Goal: Information Seeking & Learning: Learn about a topic

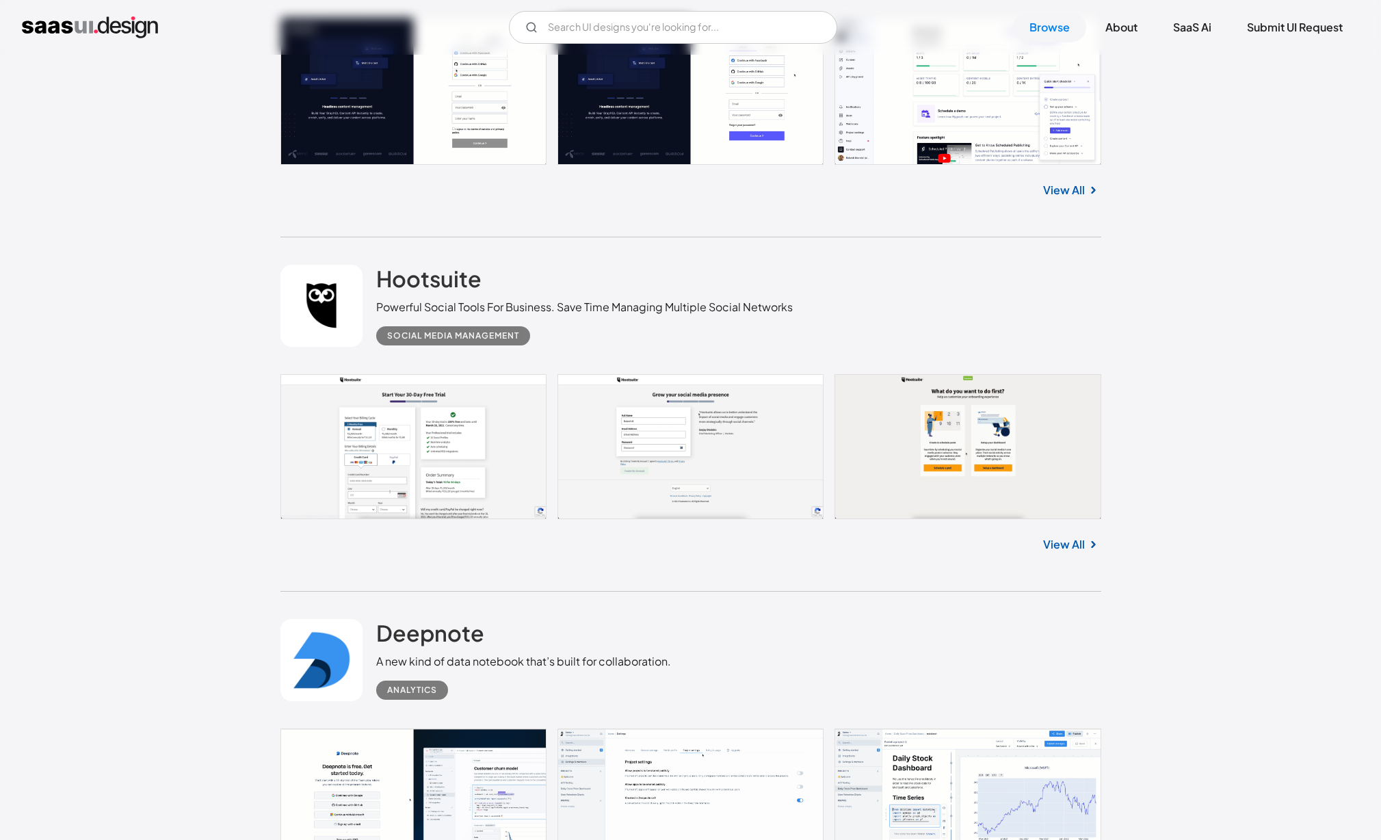
scroll to position [5355, 0]
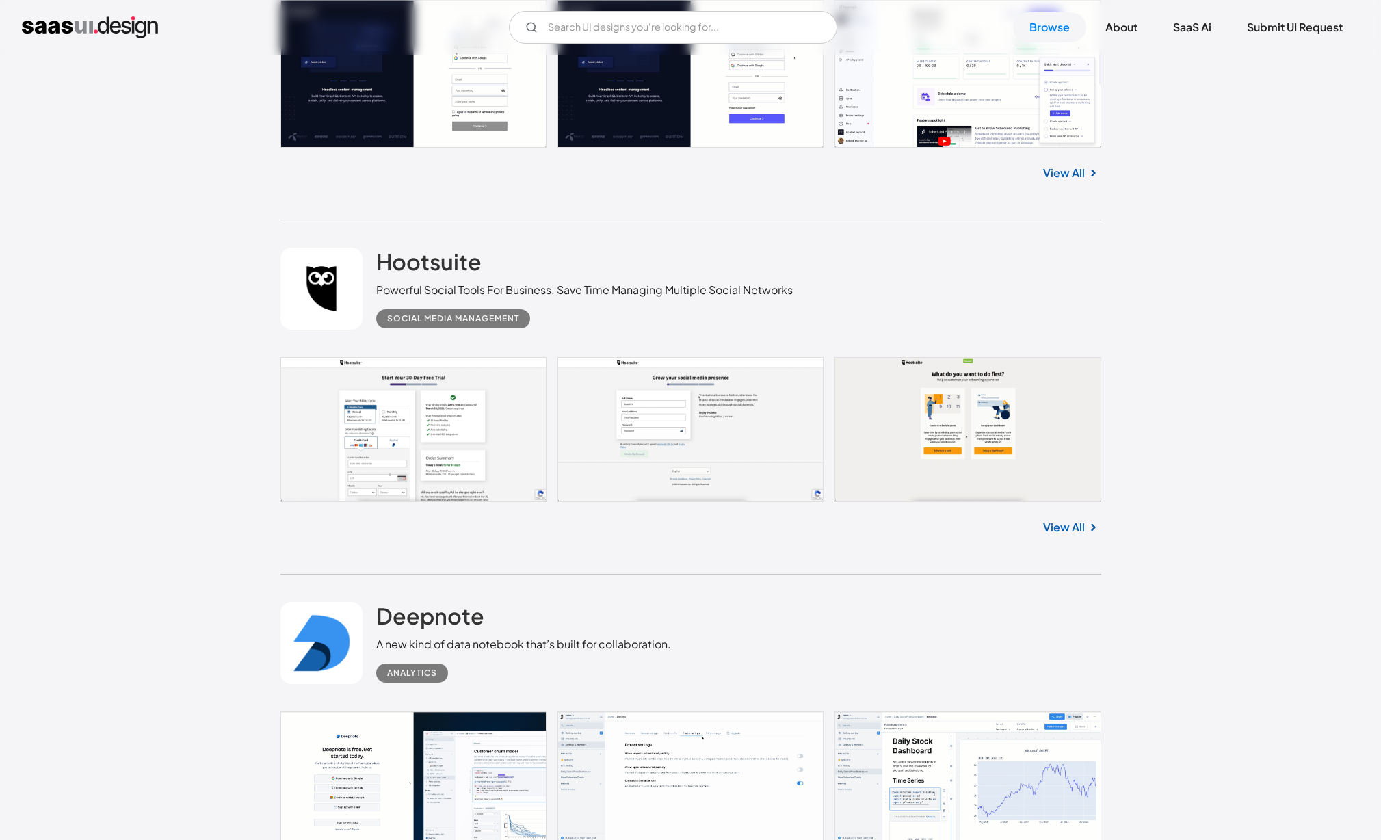
click at [503, 455] on link at bounding box center [690, 429] width 821 height 144
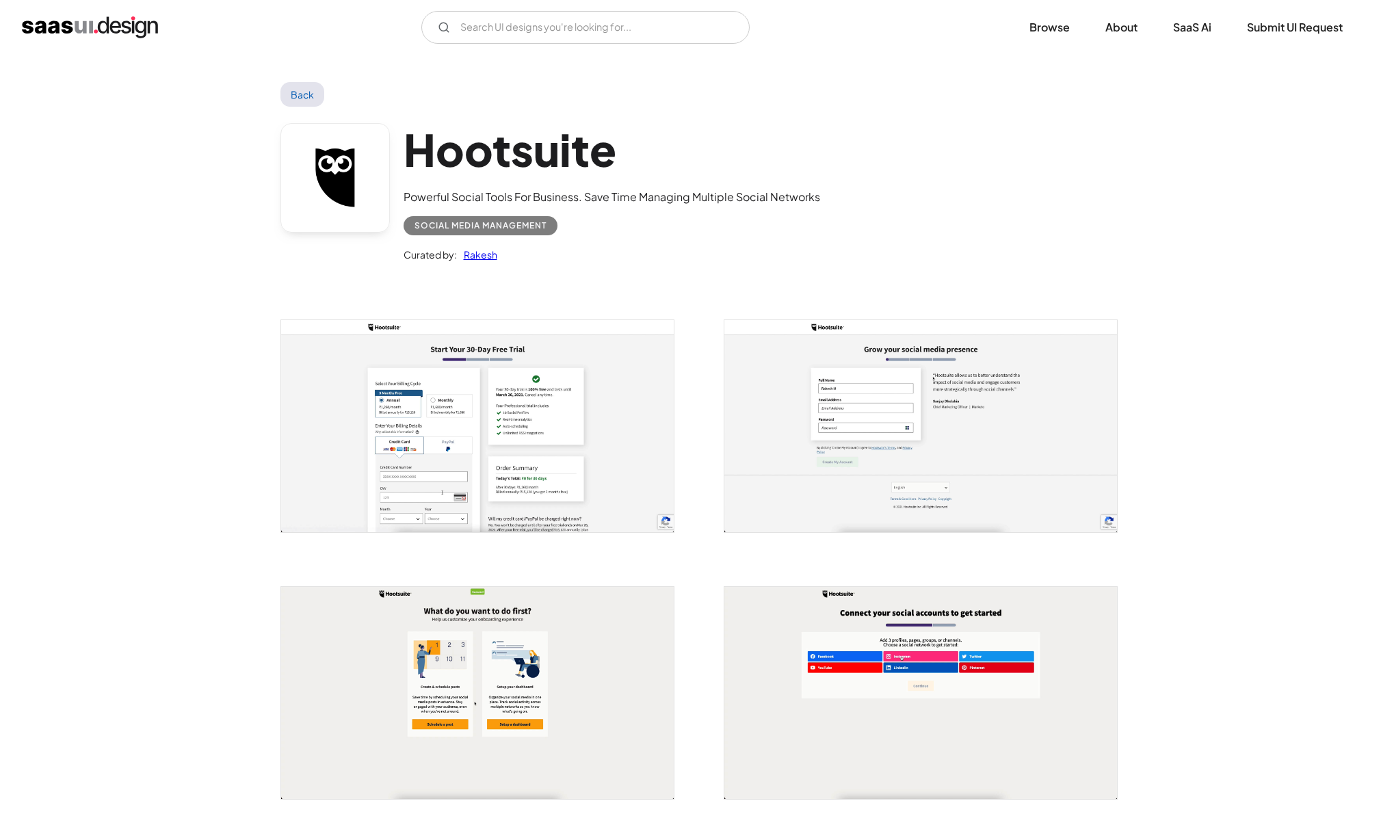
click at [542, 461] on img "open lightbox" at bounding box center [477, 426] width 393 height 212
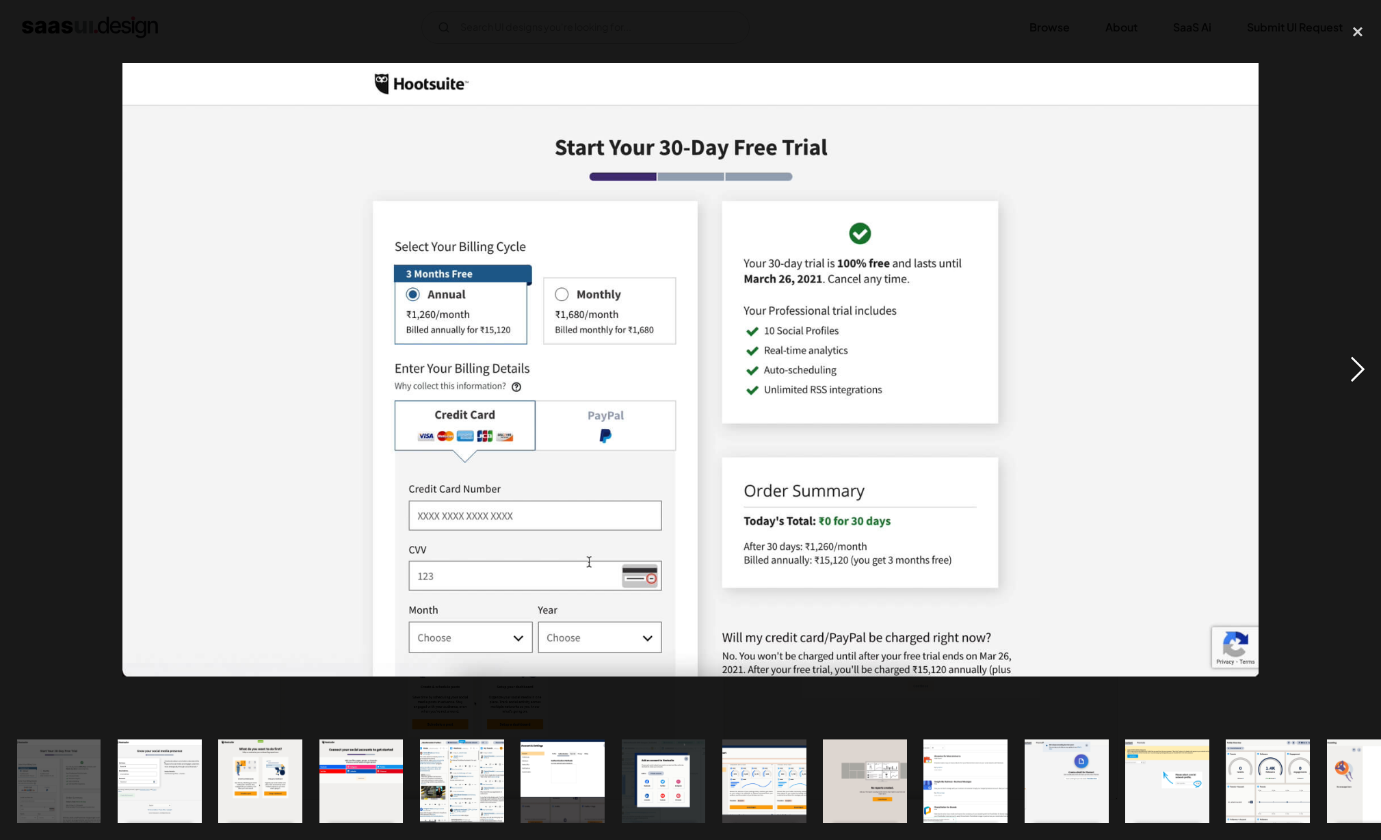
click at [1353, 366] on div "next image" at bounding box center [1357, 370] width 47 height 706
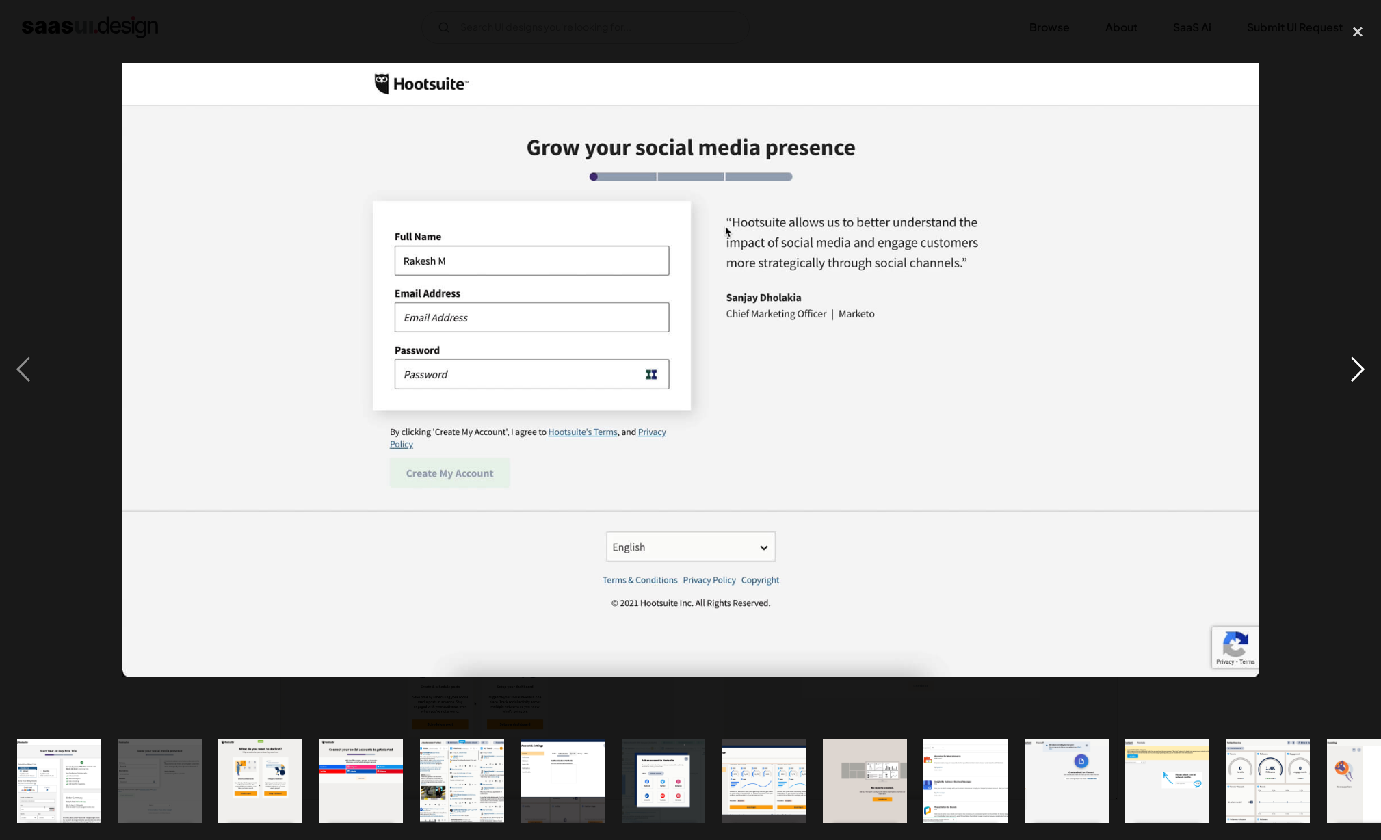
click at [1353, 366] on div "next image" at bounding box center [1357, 370] width 47 height 706
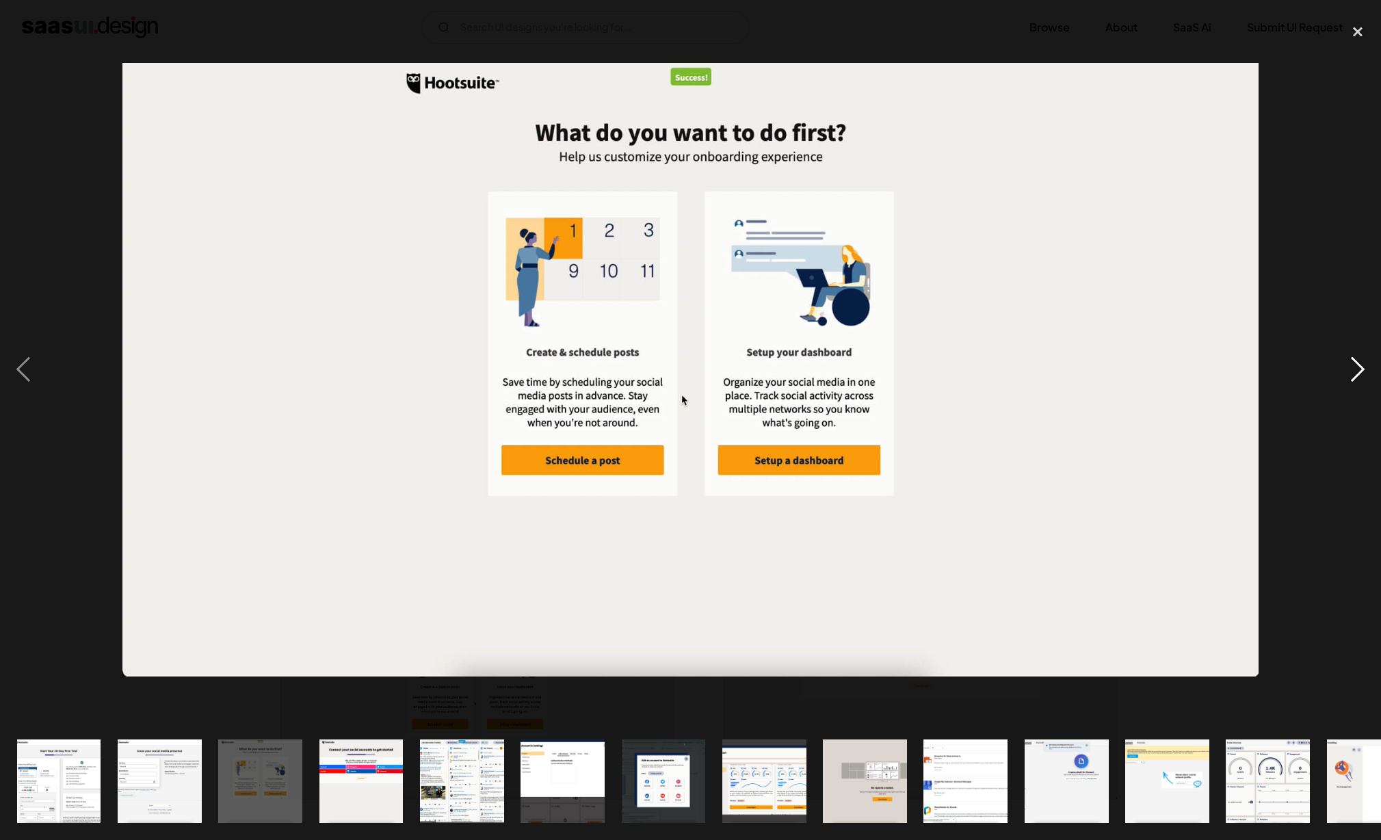
click at [1353, 366] on div "next image" at bounding box center [1357, 370] width 47 height 706
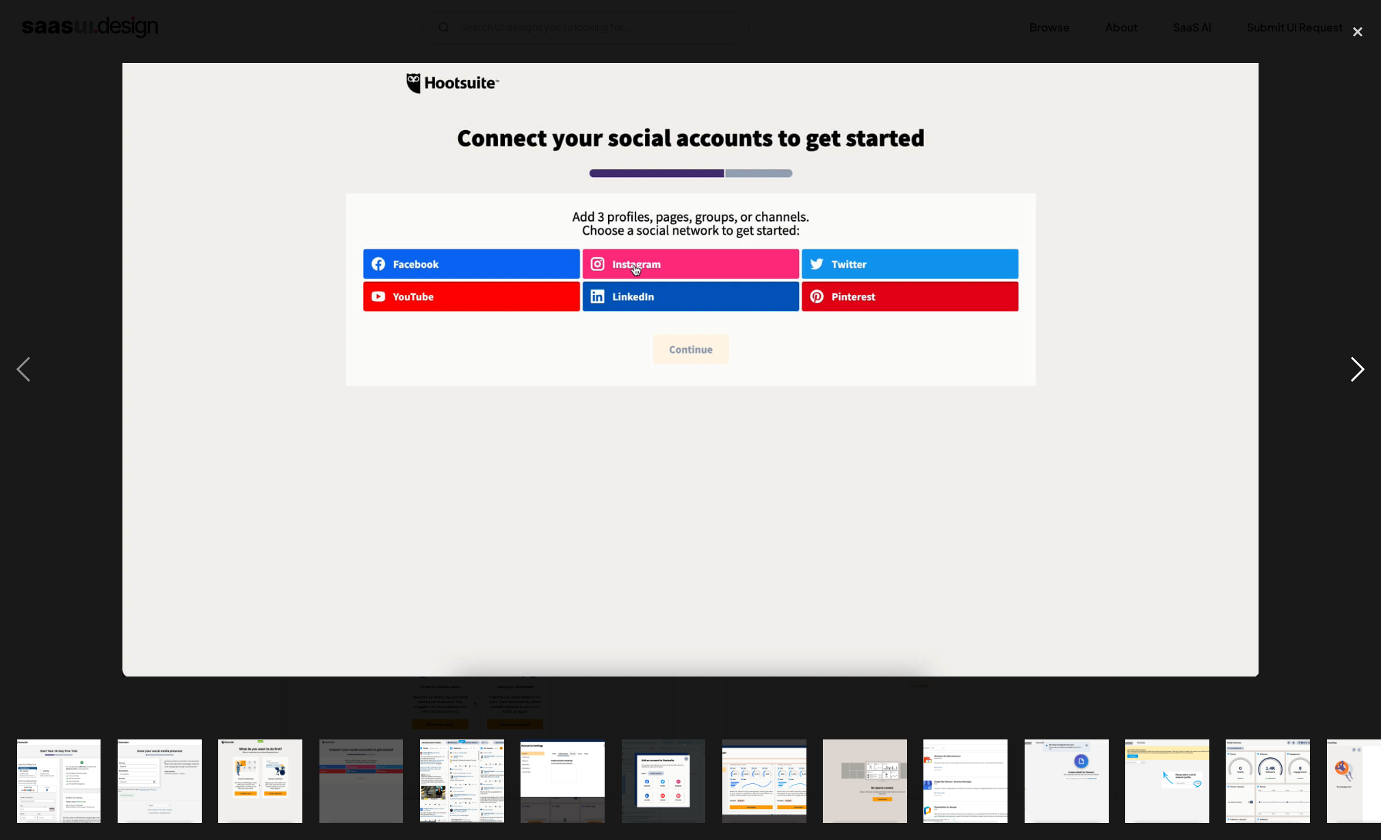
drag, startPoint x: 1359, startPoint y: 34, endPoint x: 1341, endPoint y: 90, distance: 59.7
click at [1359, 34] on div "close lightbox" at bounding box center [1357, 32] width 47 height 30
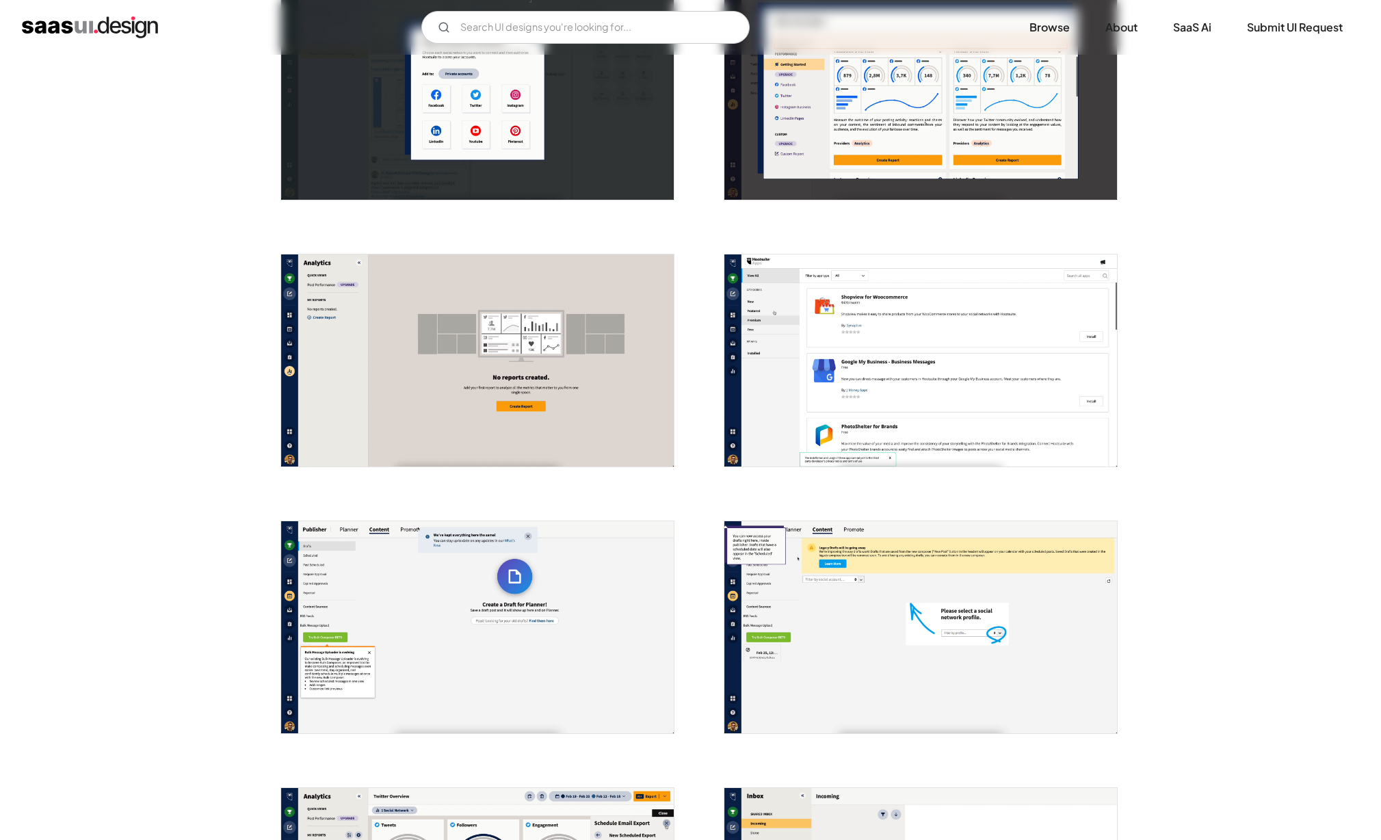
scroll to position [1141, 0]
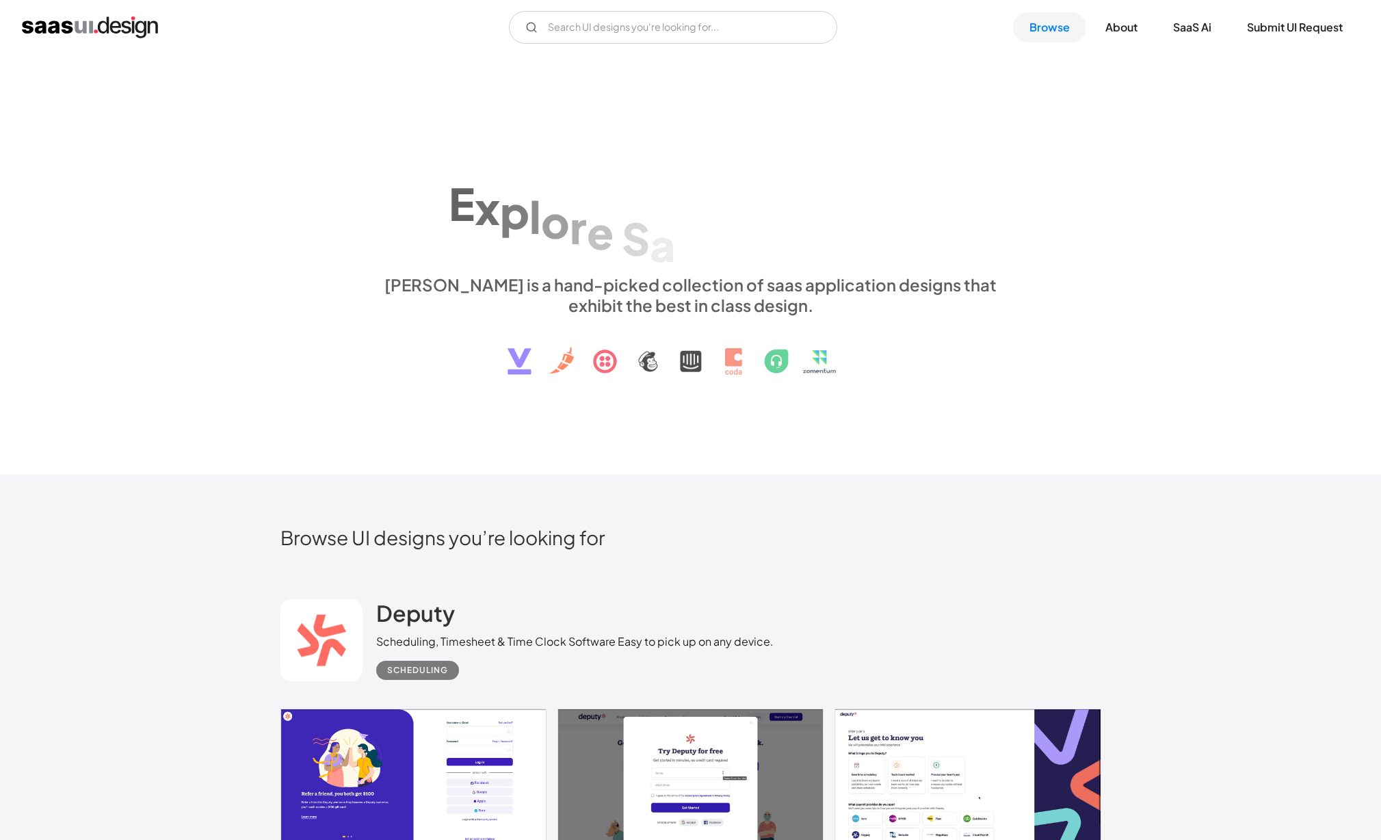
scroll to position [4055, 0]
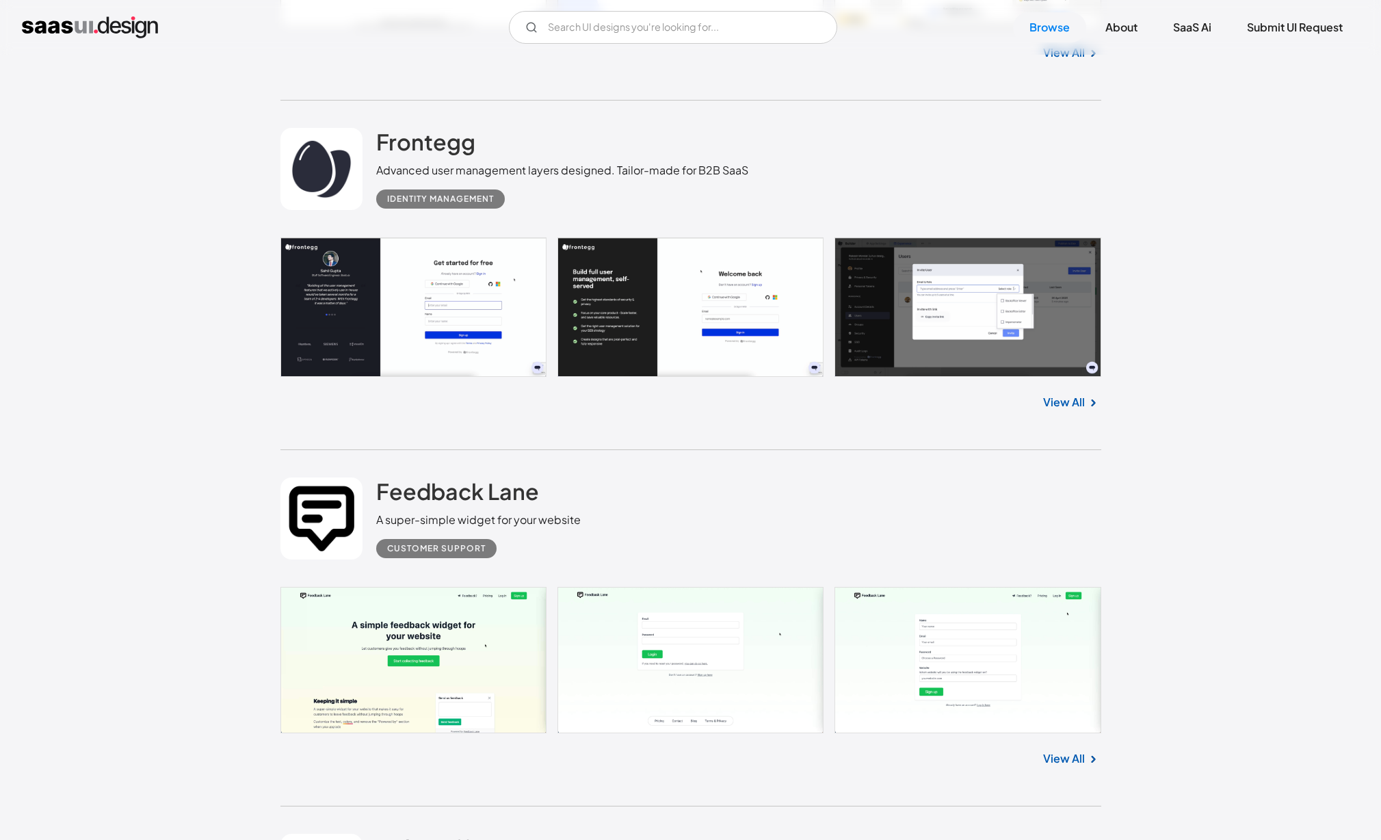
click at [81, 30] on img "home" at bounding box center [90, 27] width 136 height 22
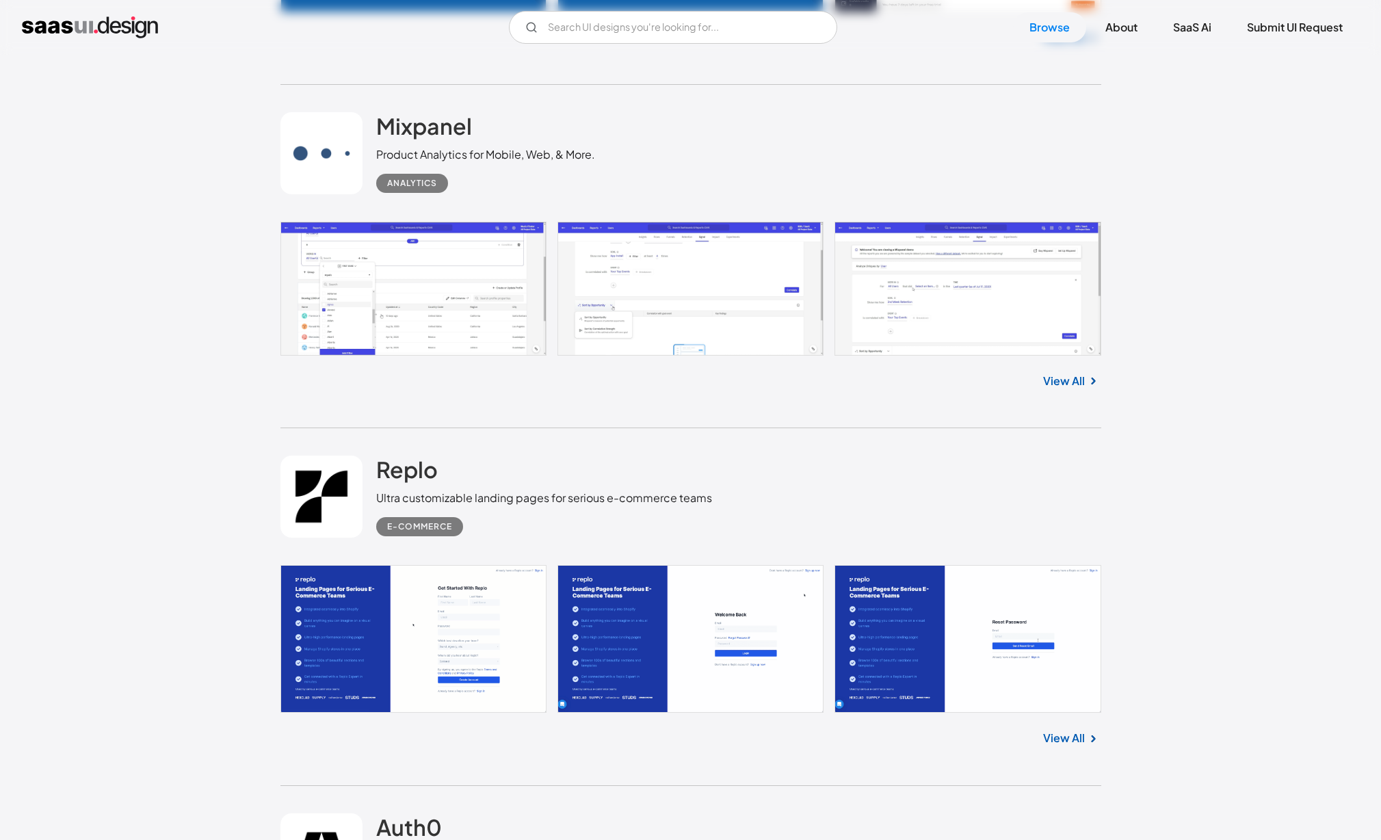
scroll to position [3648, 0]
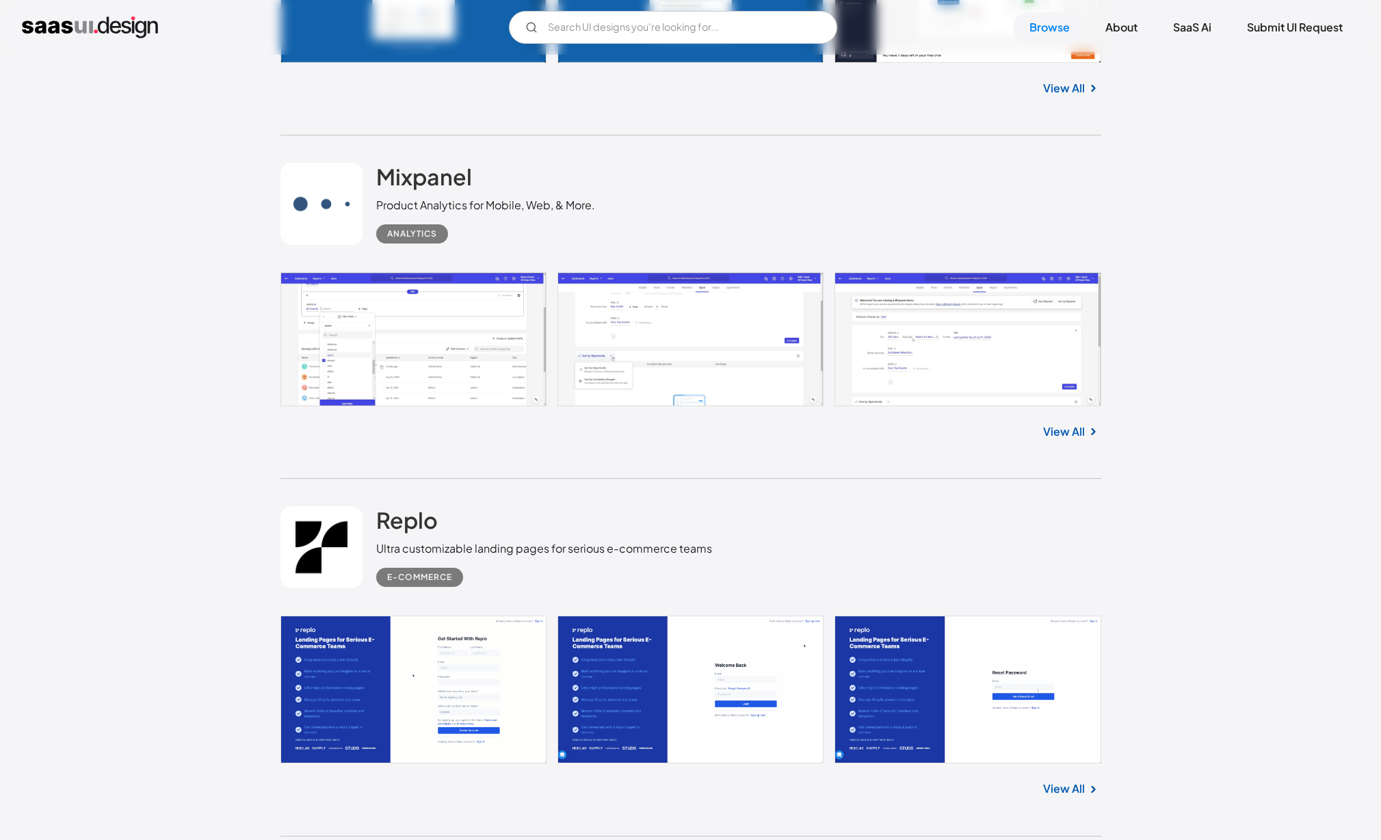
click at [465, 369] on link at bounding box center [690, 338] width 821 height 133
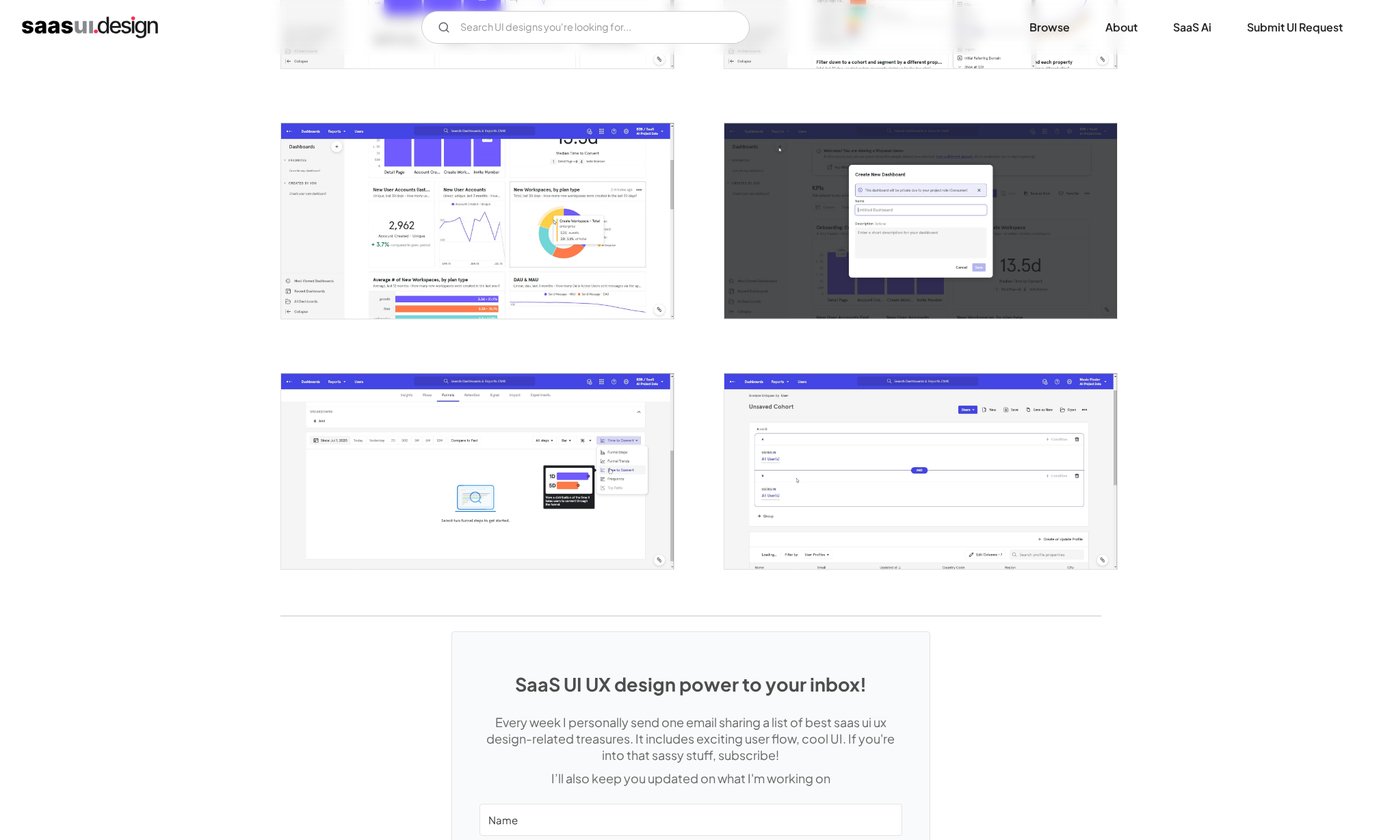
scroll to position [2428, 0]
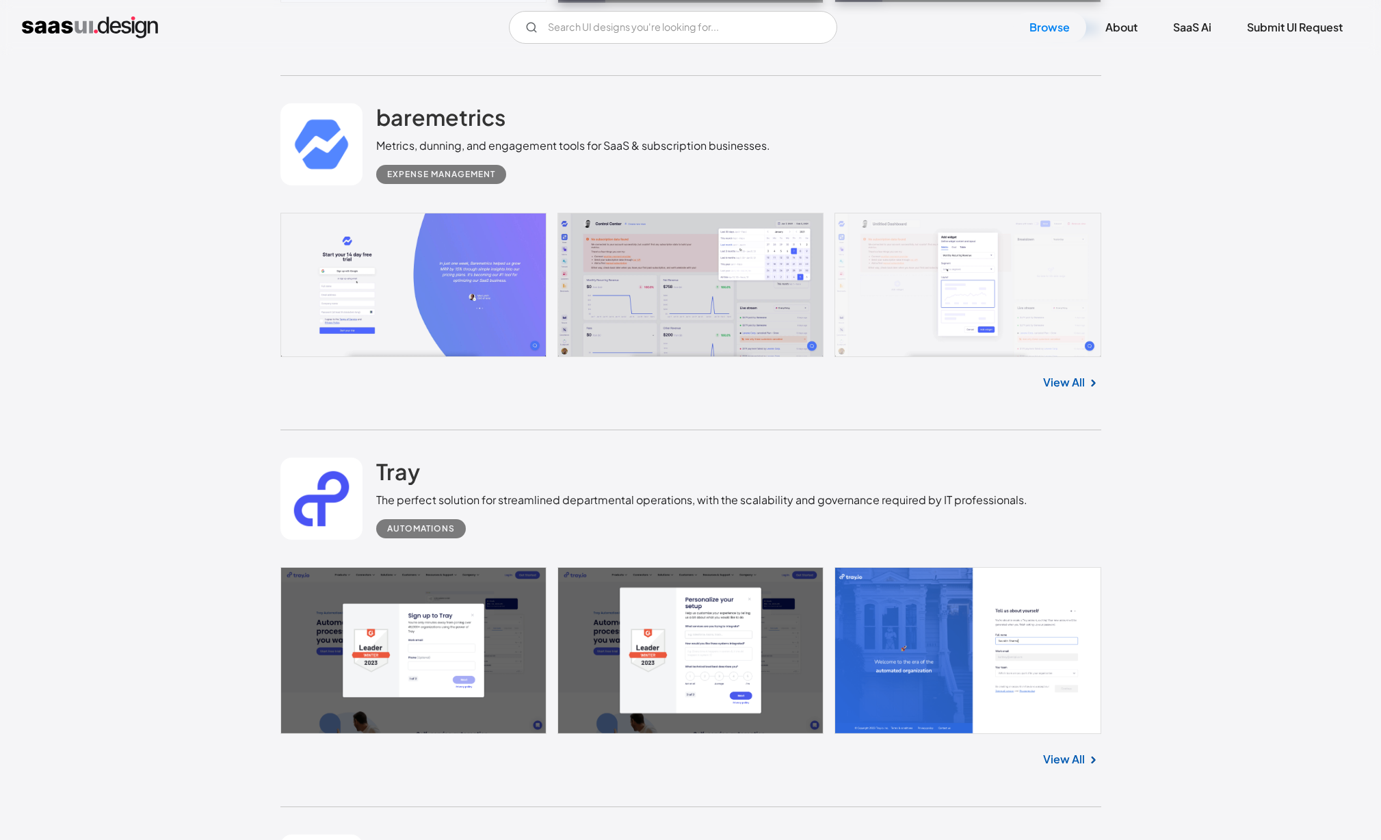
scroll to position [5175, 0]
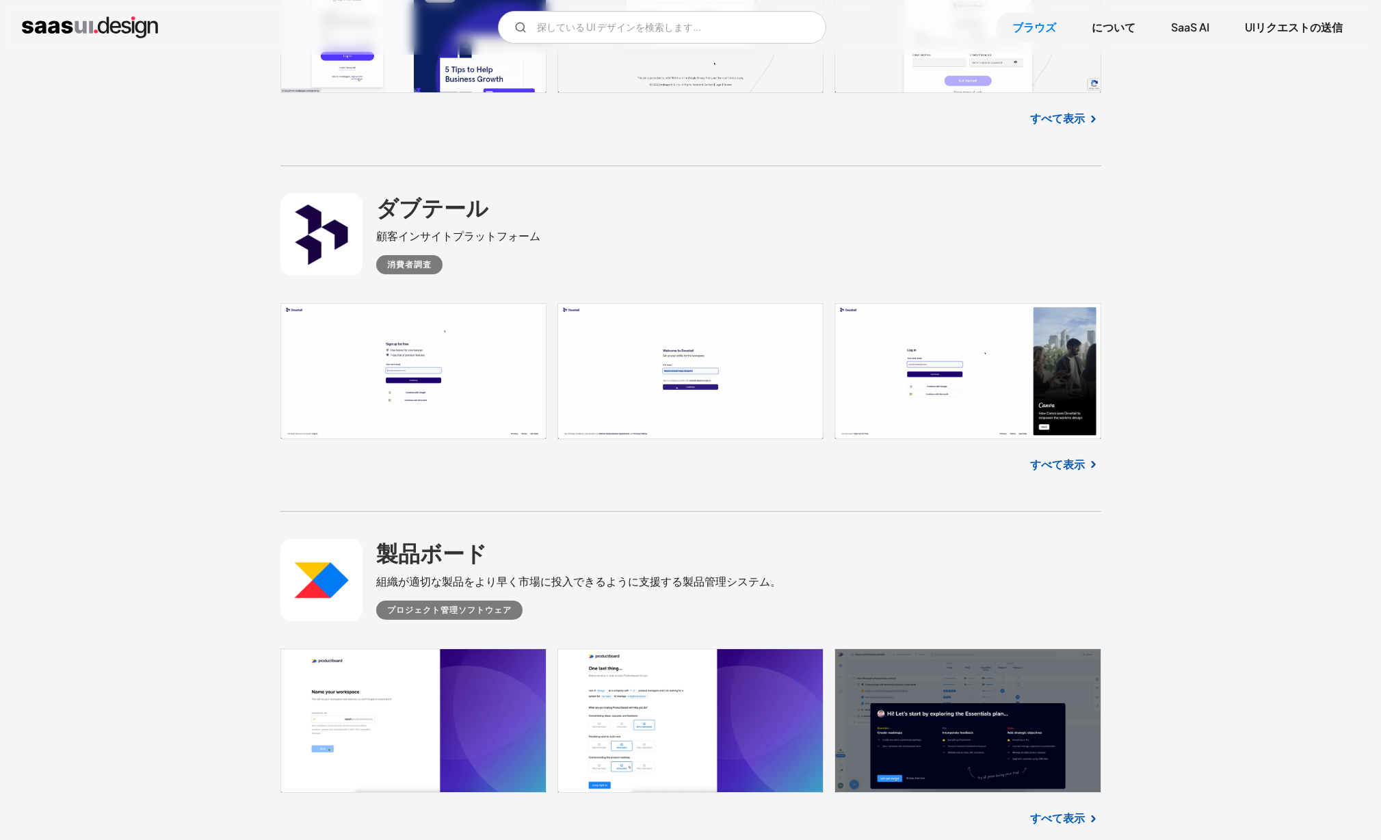
scroll to position [17258, 0]
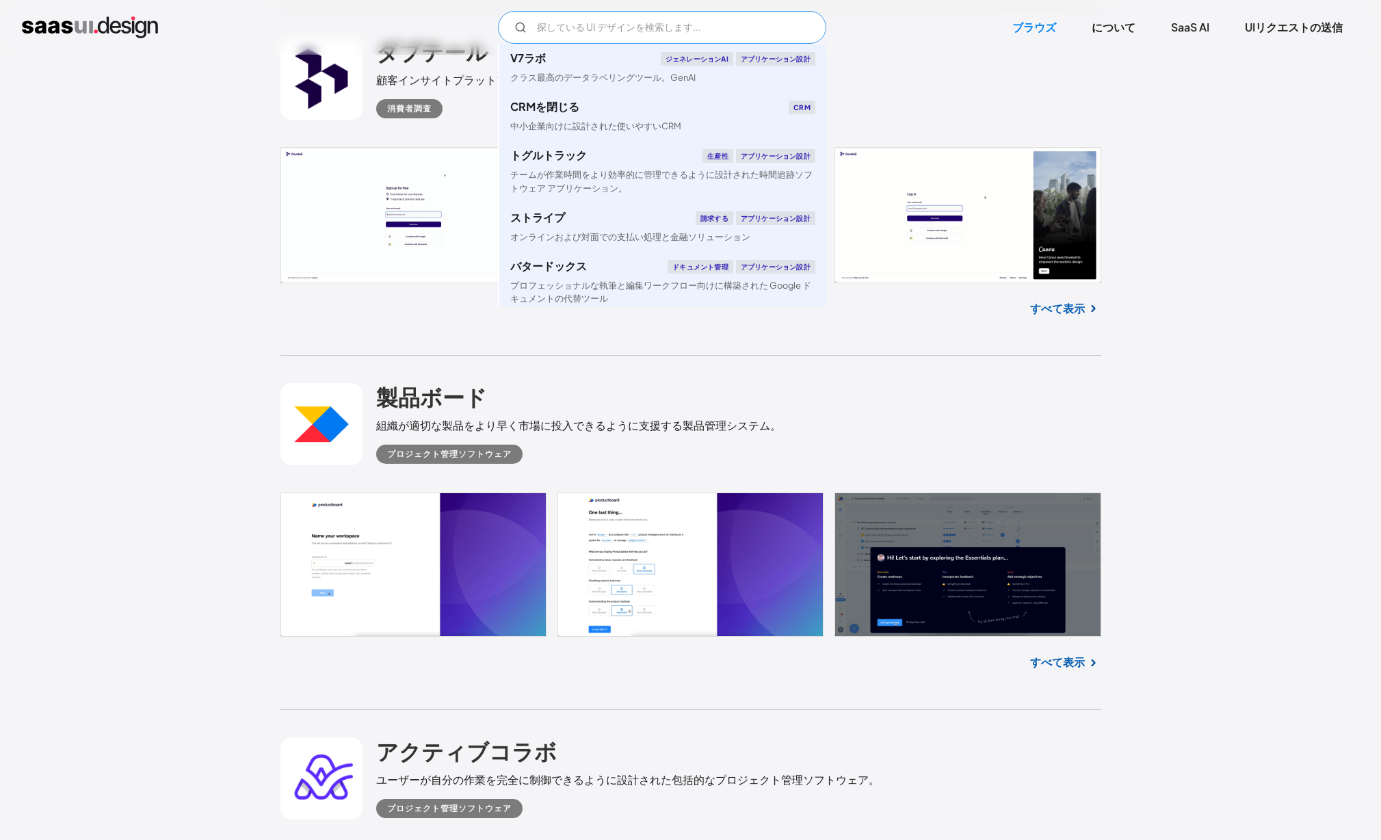
click at [606, 21] on input "メールフォーム" at bounding box center [662, 27] width 328 height 33
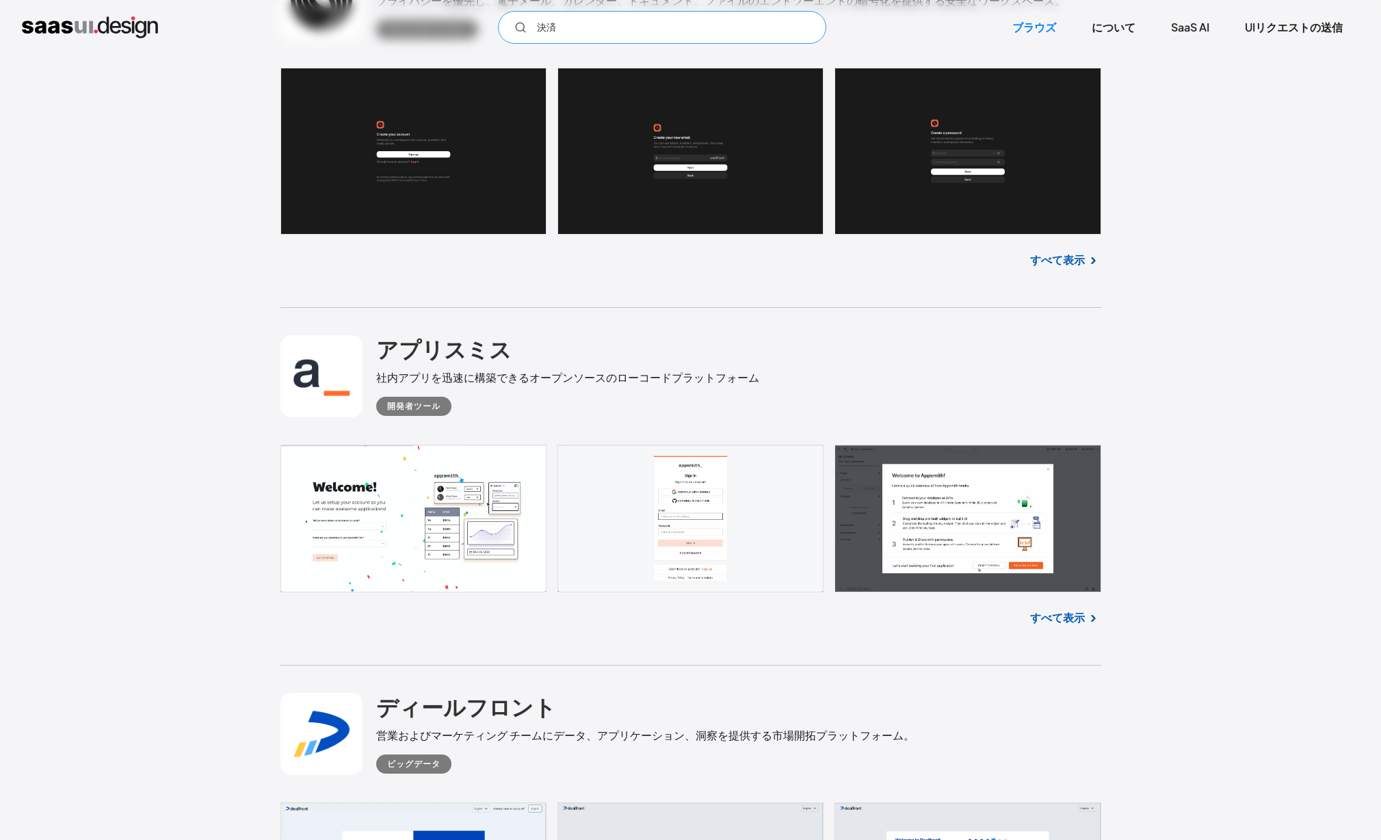
scroll to position [8410, 0]
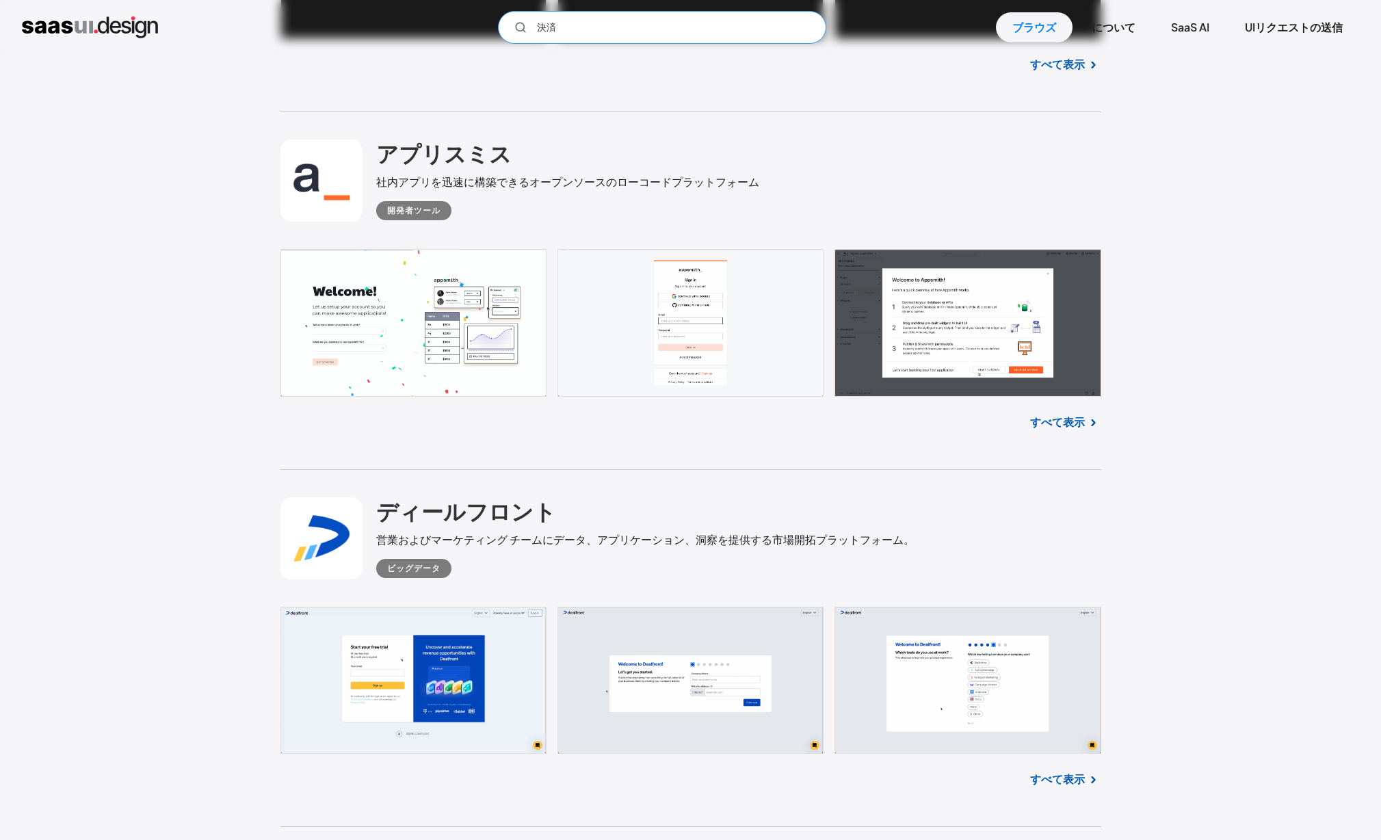
type input "決済"
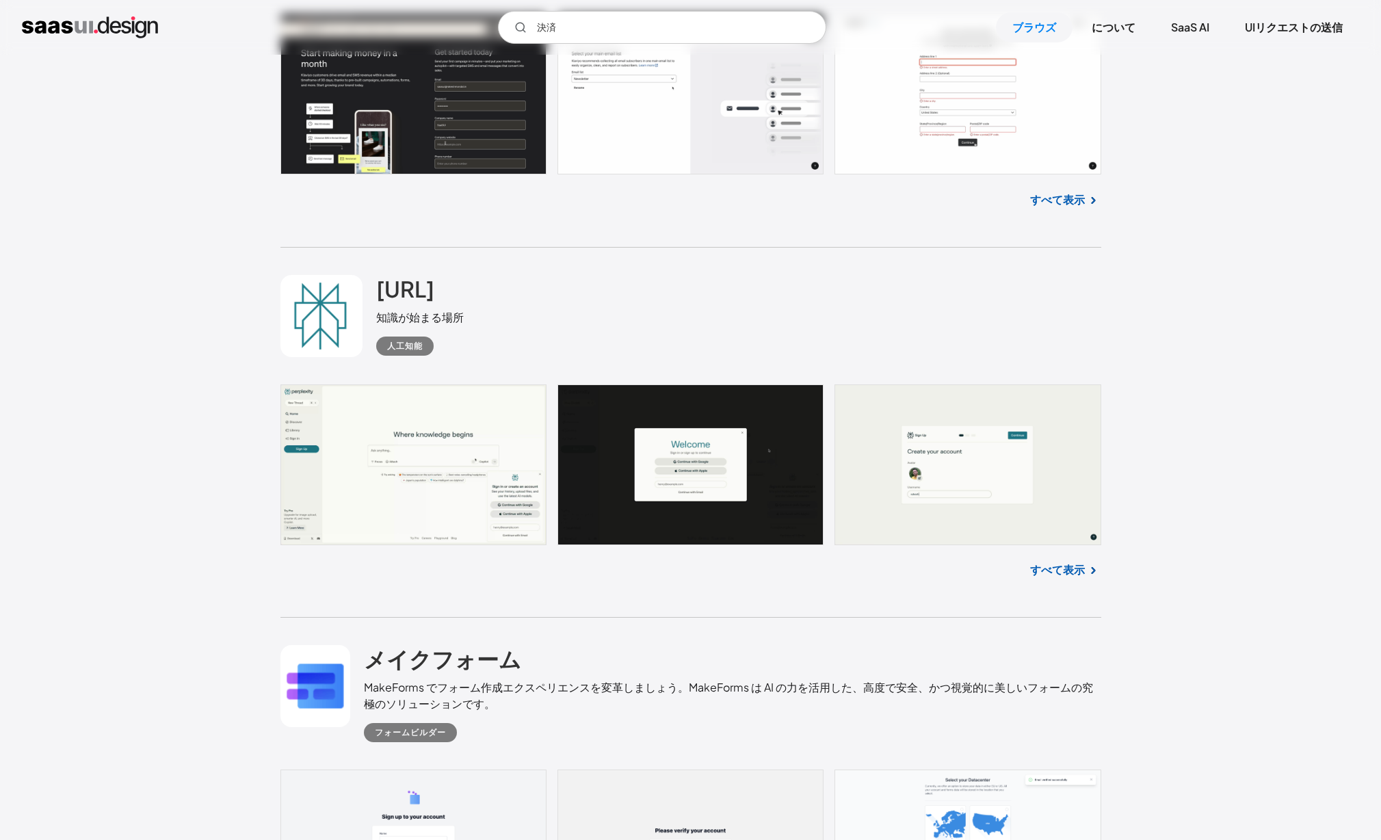
scroll to position [11187, 0]
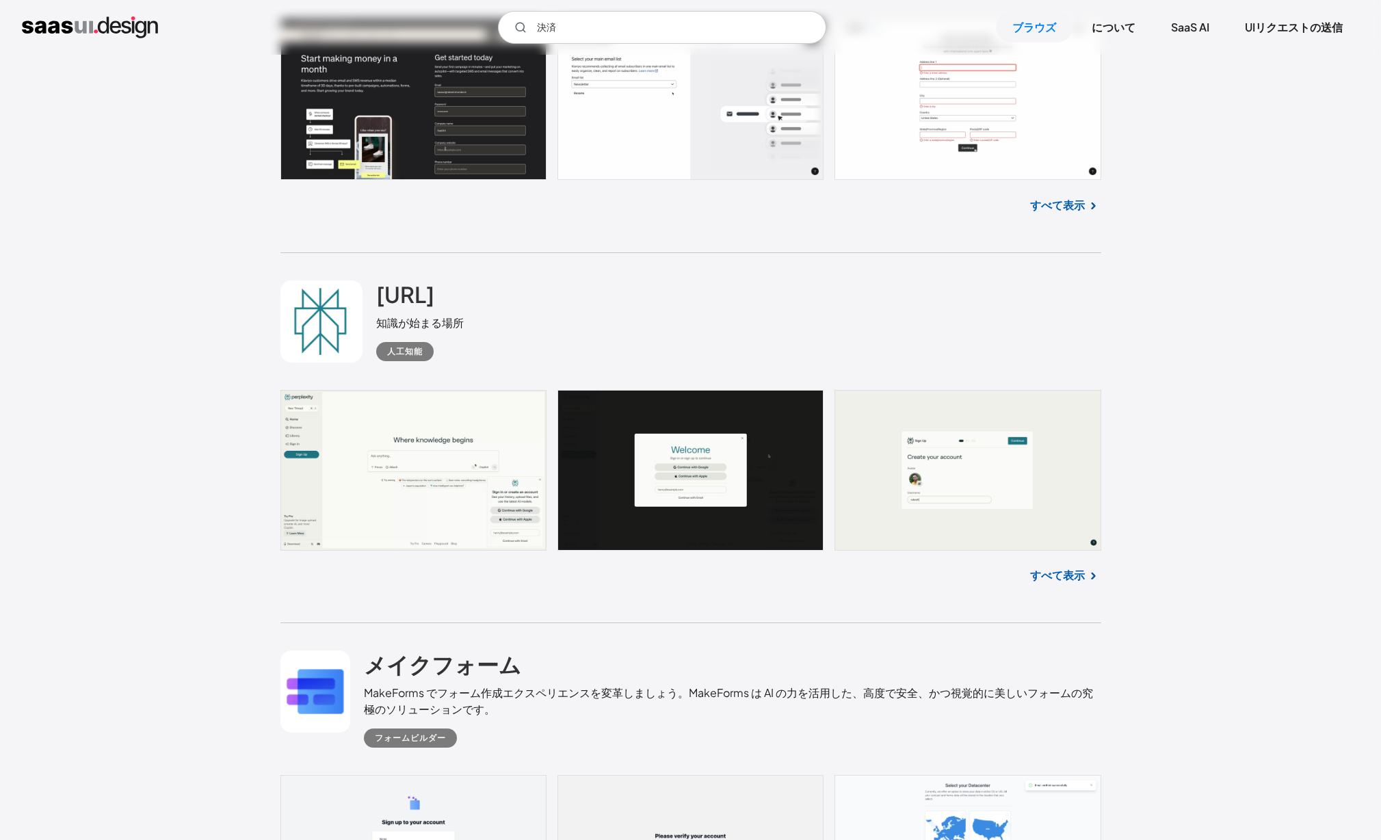
click at [406, 439] on link at bounding box center [690, 470] width 821 height 161
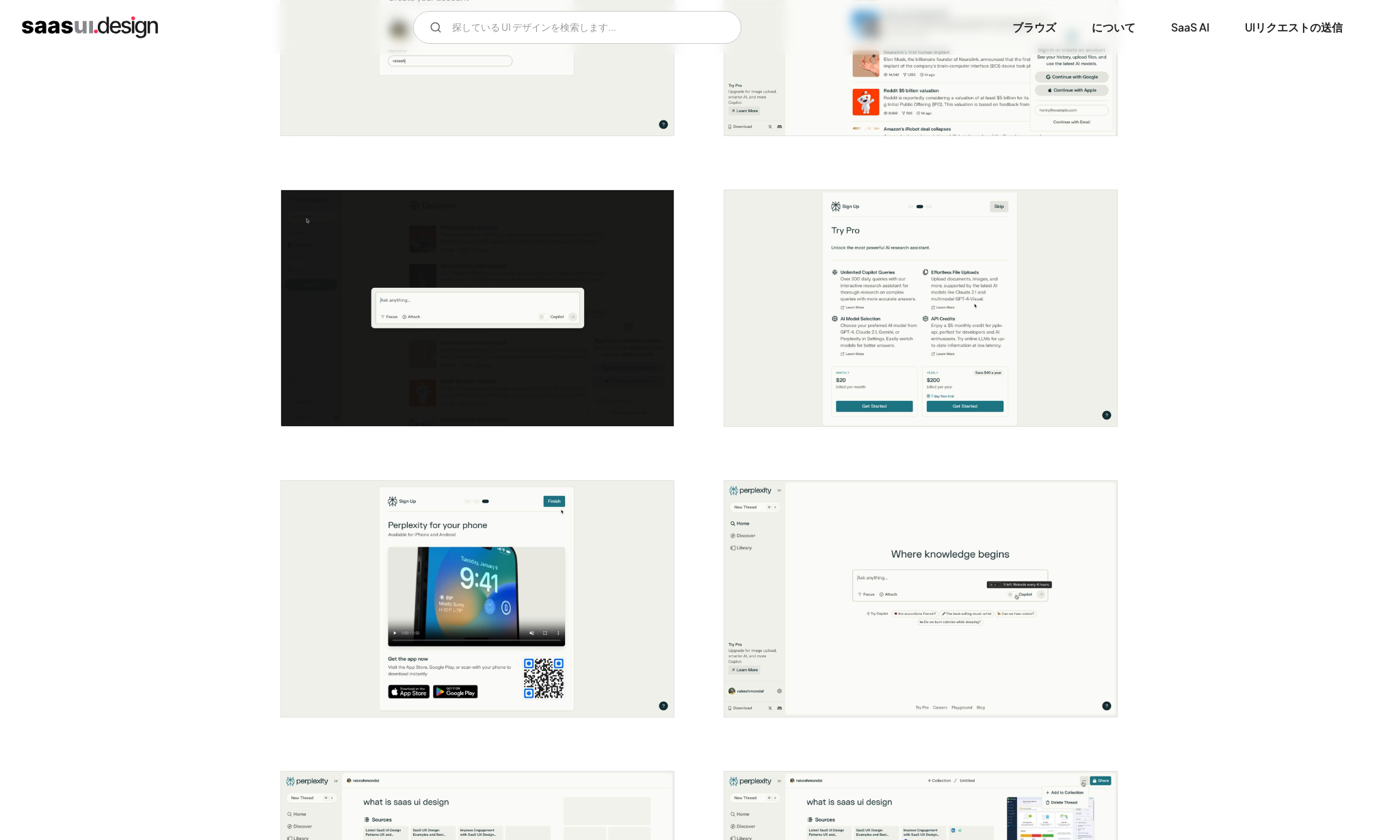
scroll to position [711, 0]
click at [936, 353] on img "ライトボックスを開く" at bounding box center [920, 309] width 393 height 236
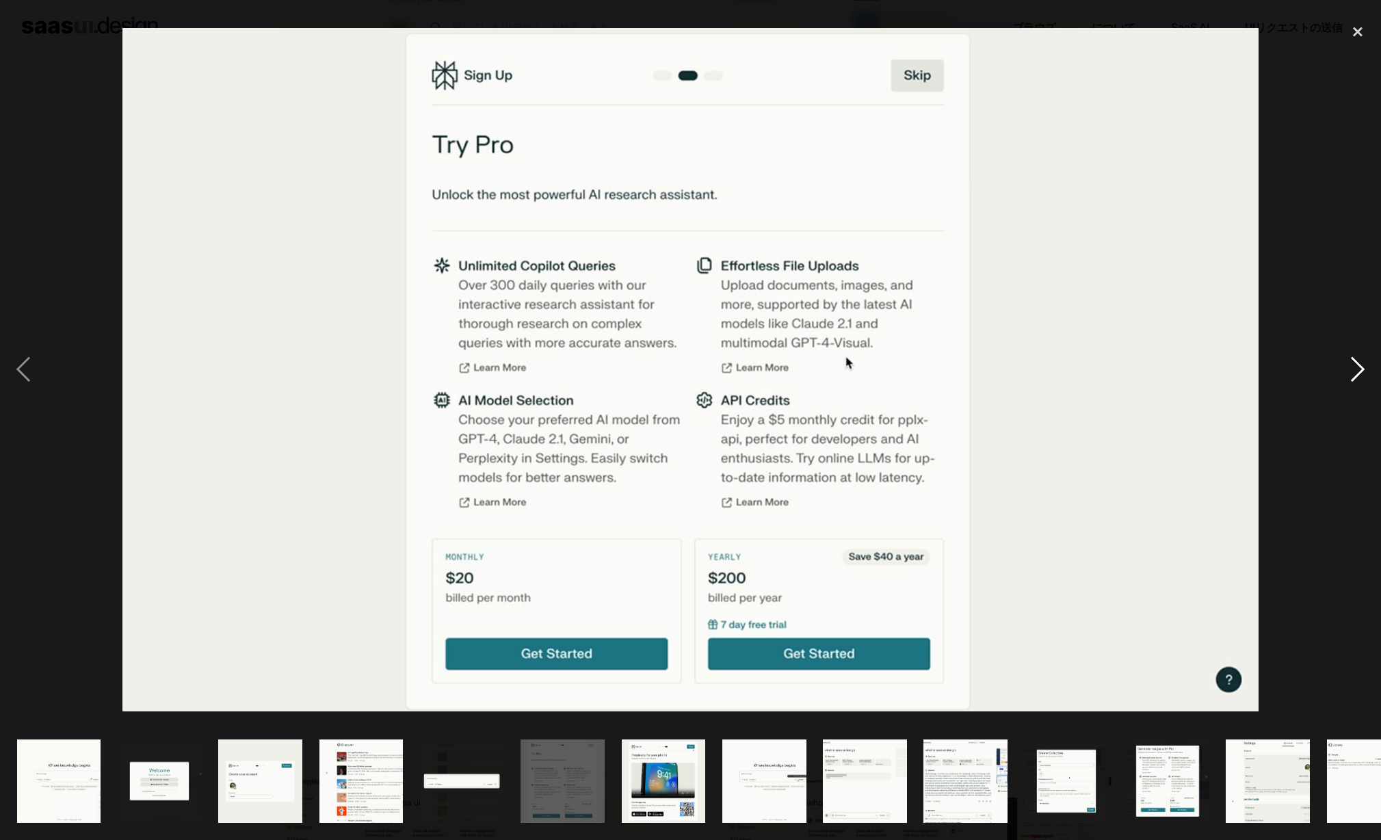
click at [1360, 368] on div "next image" at bounding box center [1357, 370] width 47 height 706
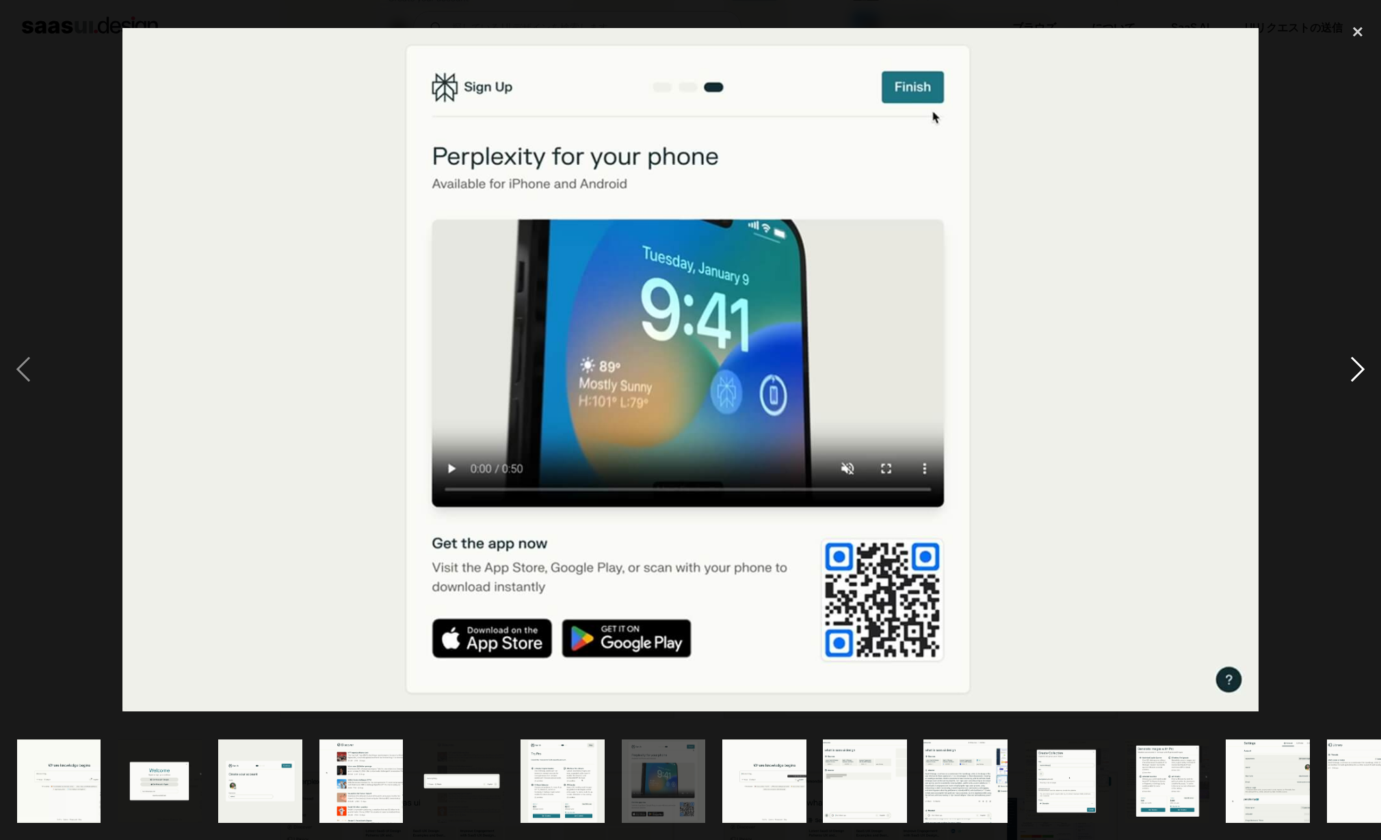
click at [1360, 368] on div "next image" at bounding box center [1357, 370] width 47 height 706
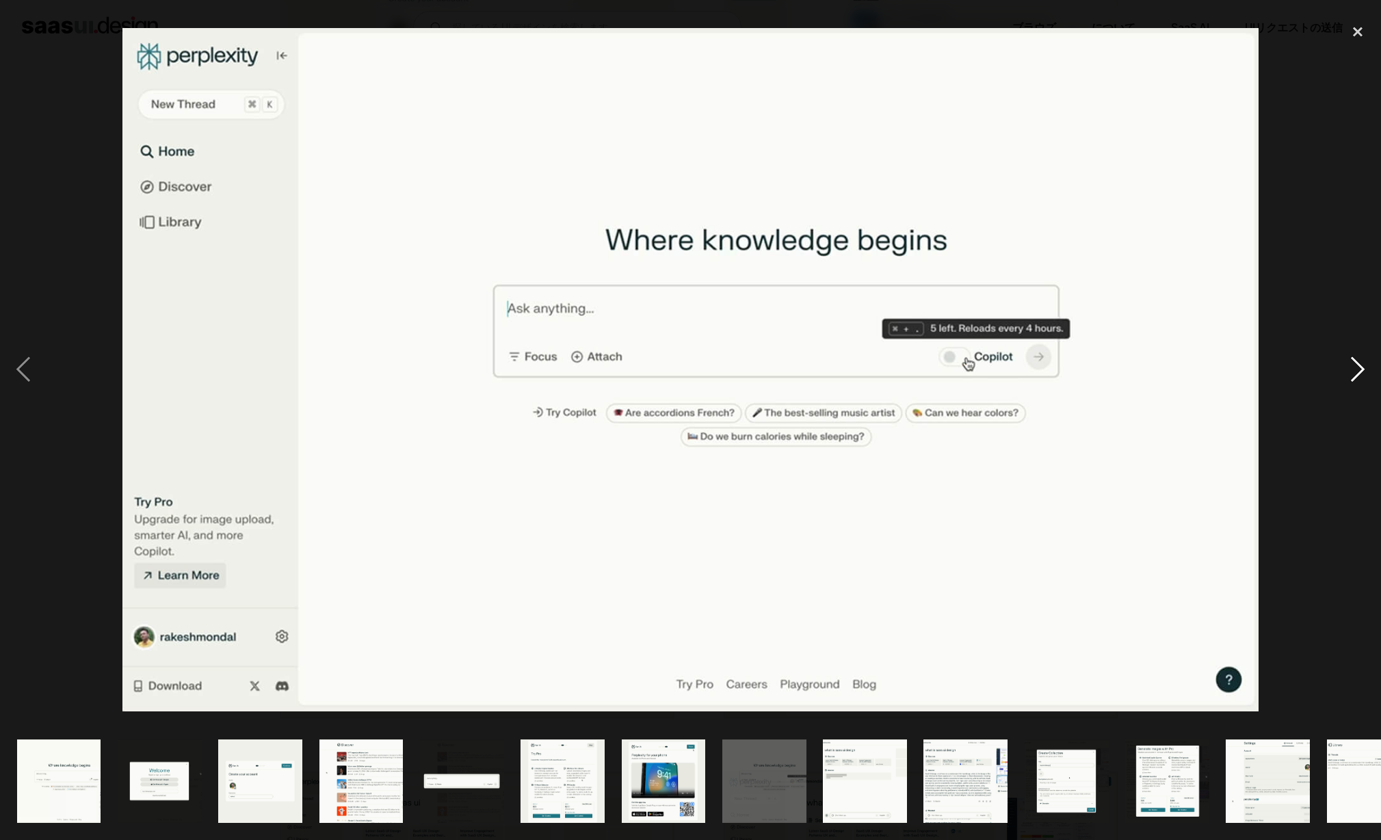
click at [1360, 368] on div "next image" at bounding box center [1357, 370] width 47 height 706
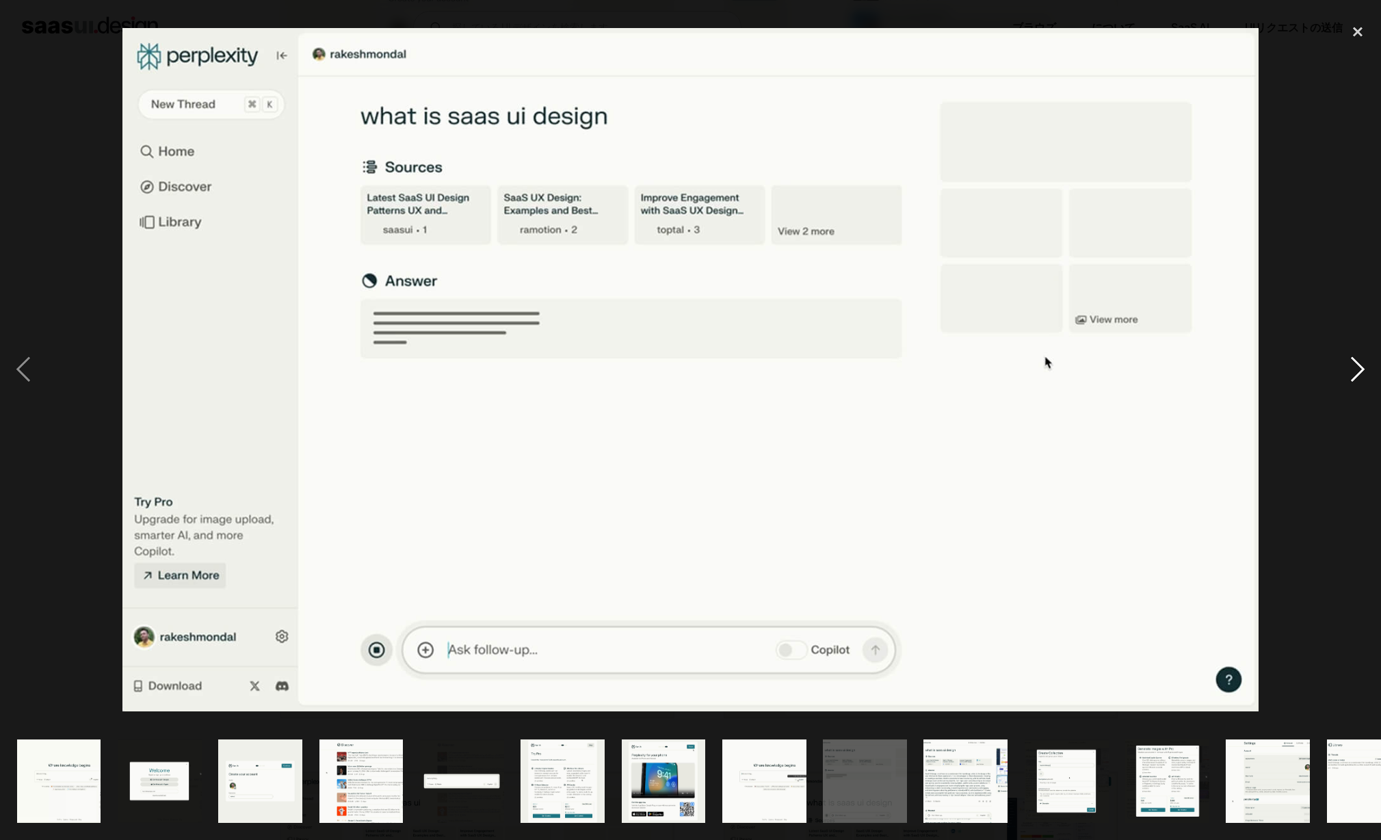
click at [1360, 368] on div "next image" at bounding box center [1357, 370] width 47 height 706
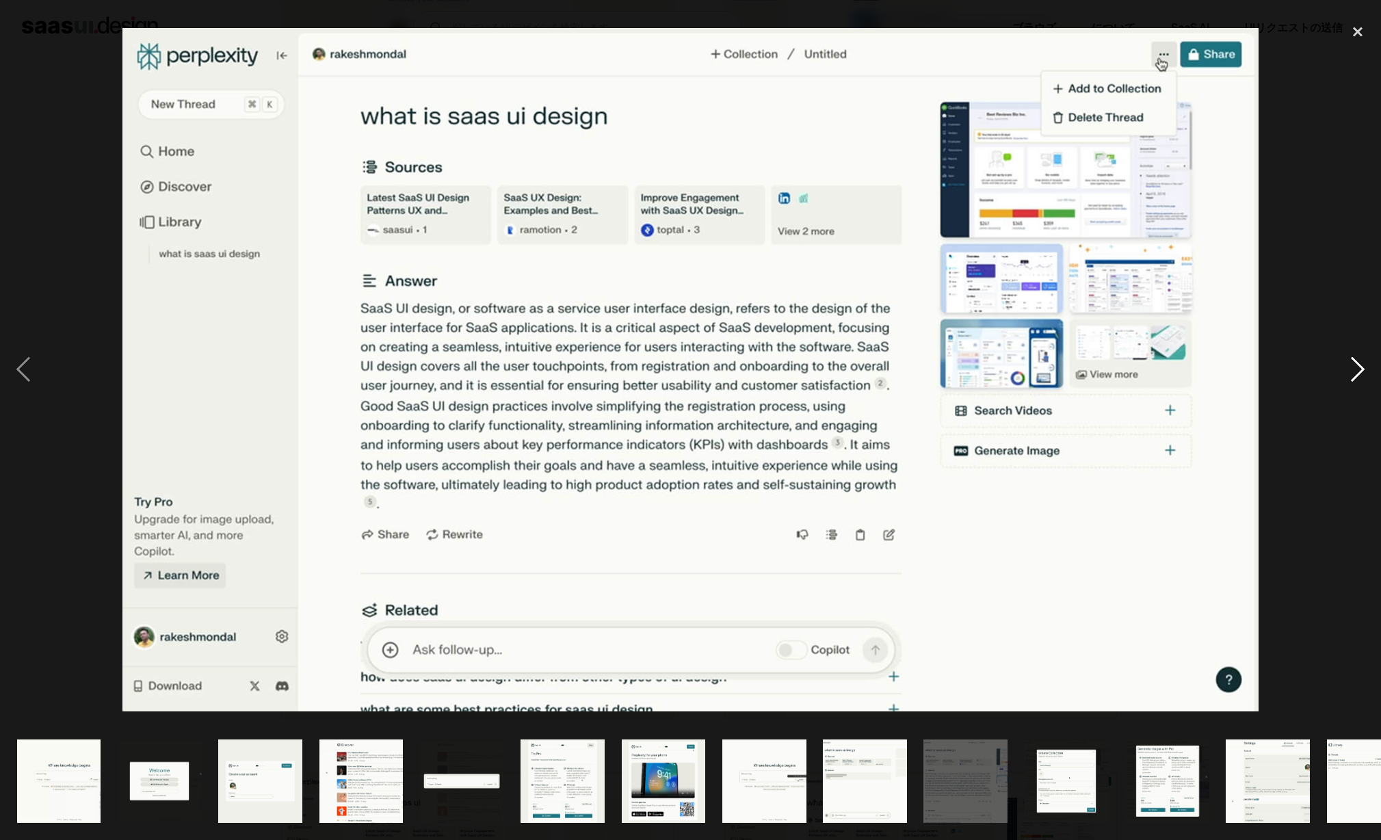
click at [1360, 368] on div "next image" at bounding box center [1357, 370] width 47 height 706
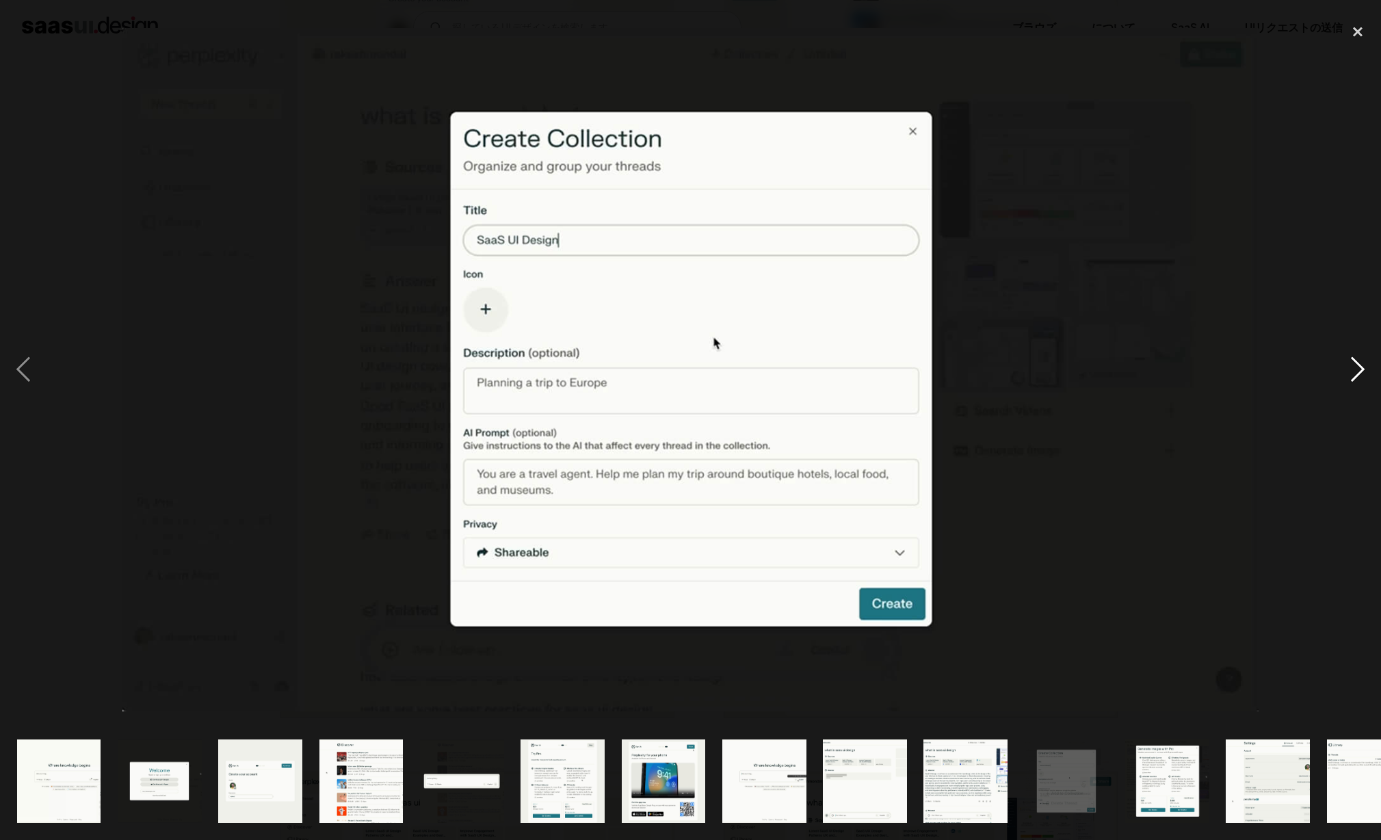
click at [1360, 368] on div "next image" at bounding box center [1357, 370] width 47 height 706
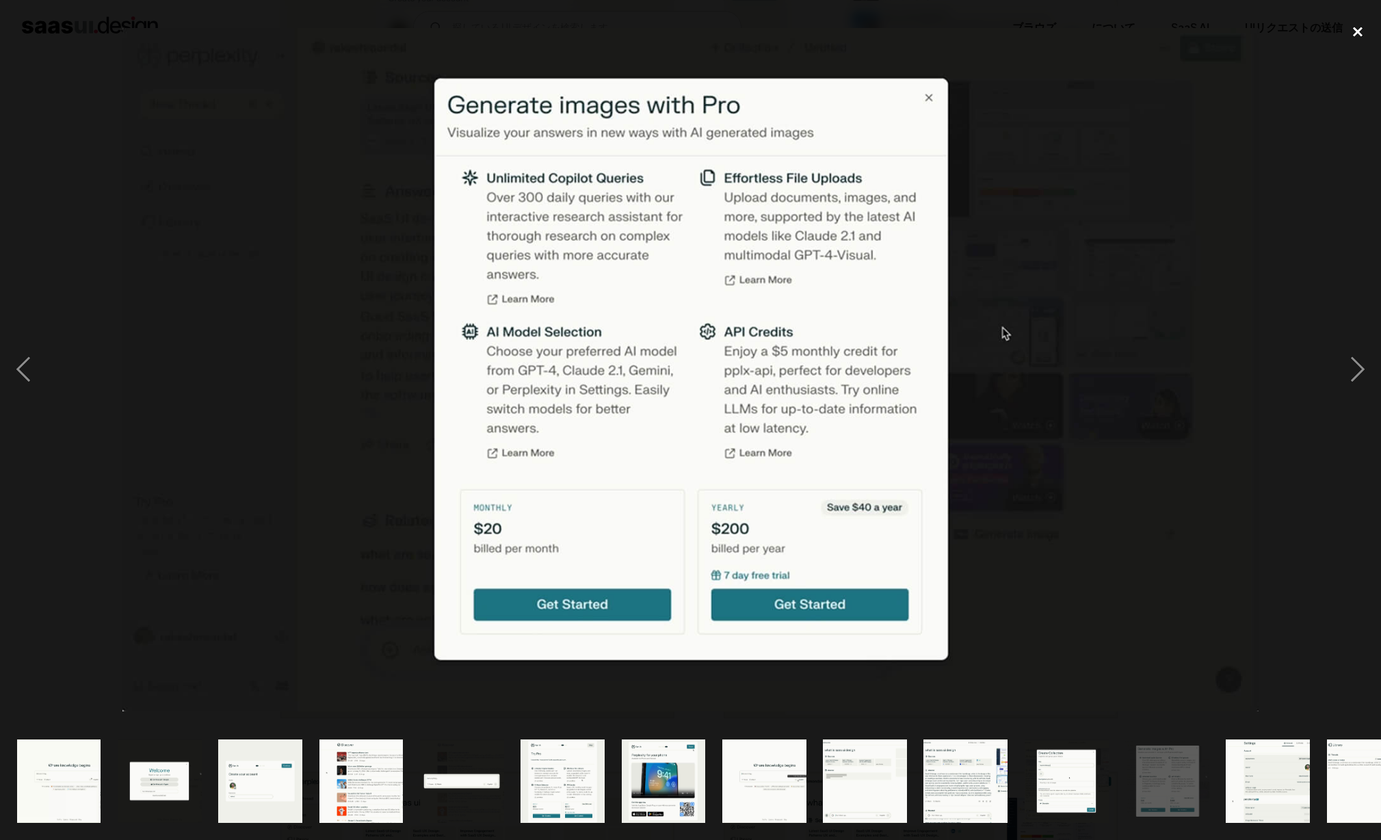
click at [1346, 33] on div "close lightbox" at bounding box center [1357, 32] width 47 height 30
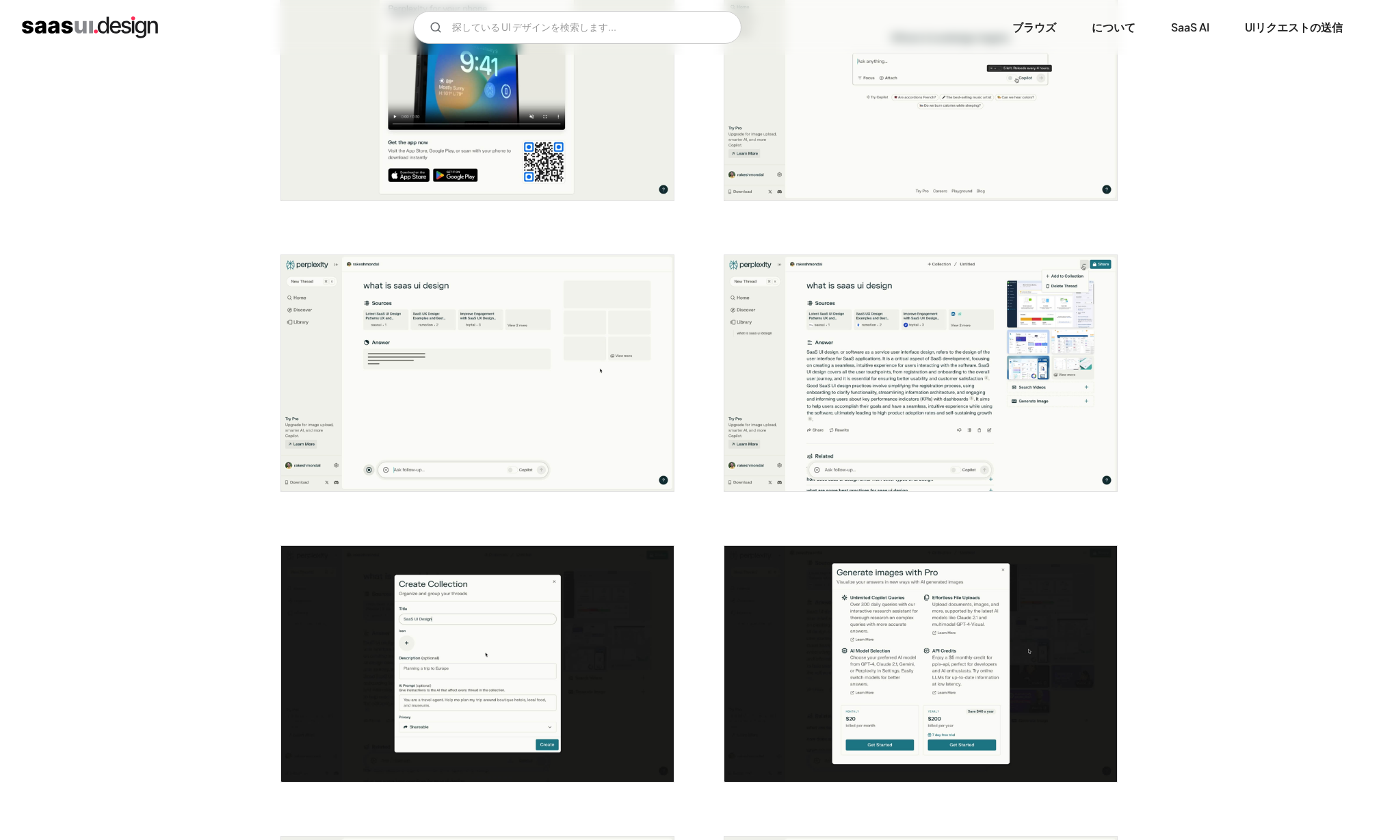
scroll to position [1229, 0]
click at [921, 366] on img "ライトボックスを開く" at bounding box center [920, 372] width 393 height 236
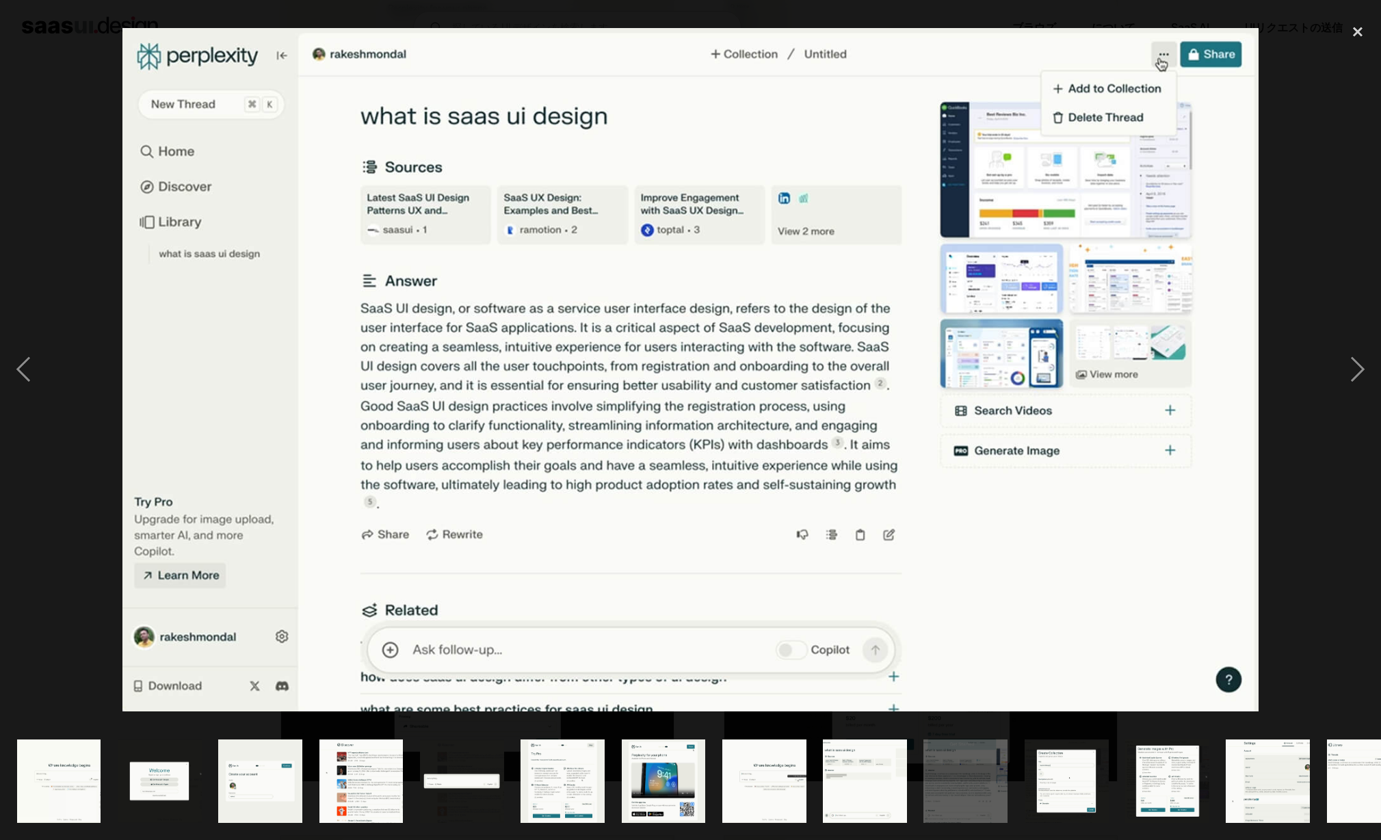
click at [94, 261] on div at bounding box center [690, 370] width 1381 height 706
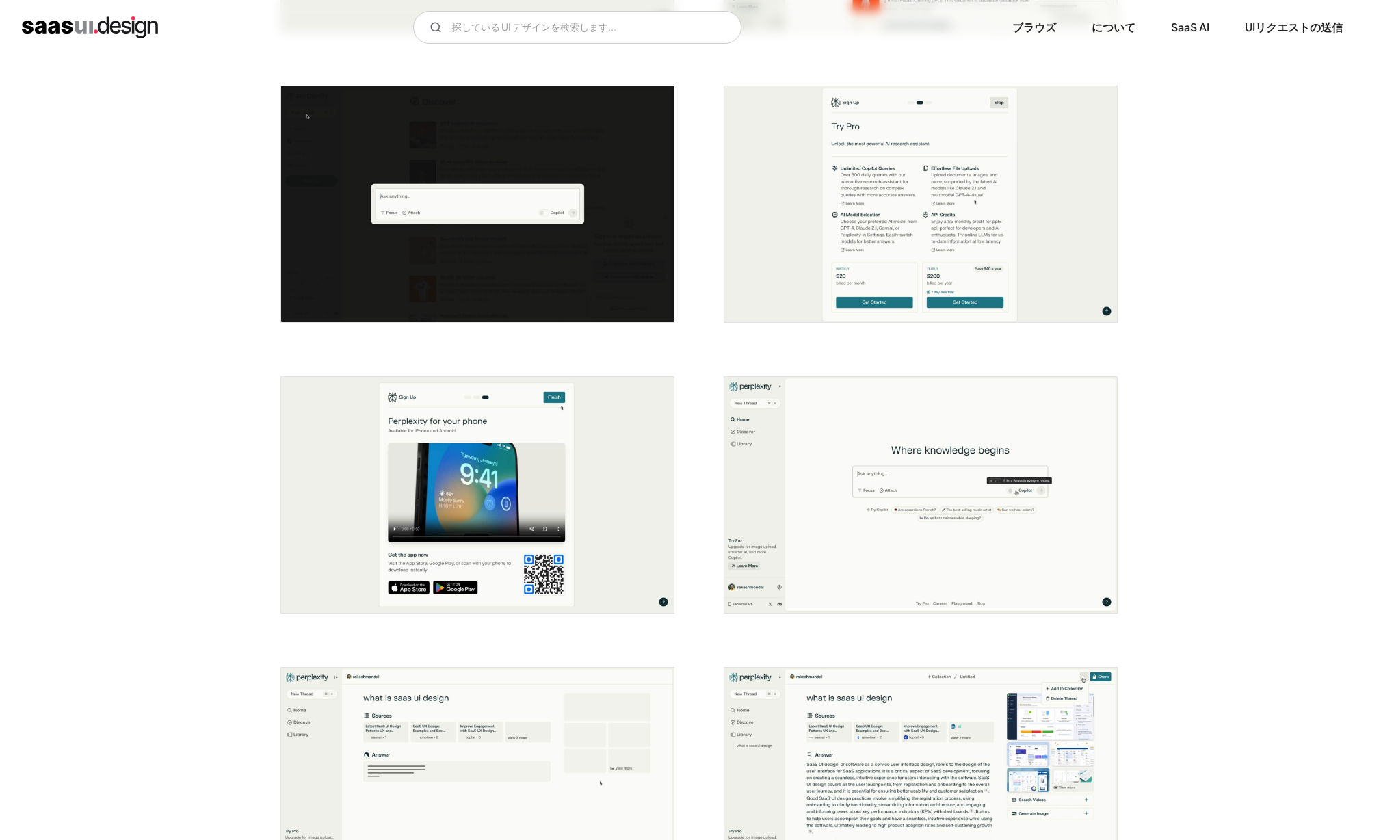
scroll to position [745, 0]
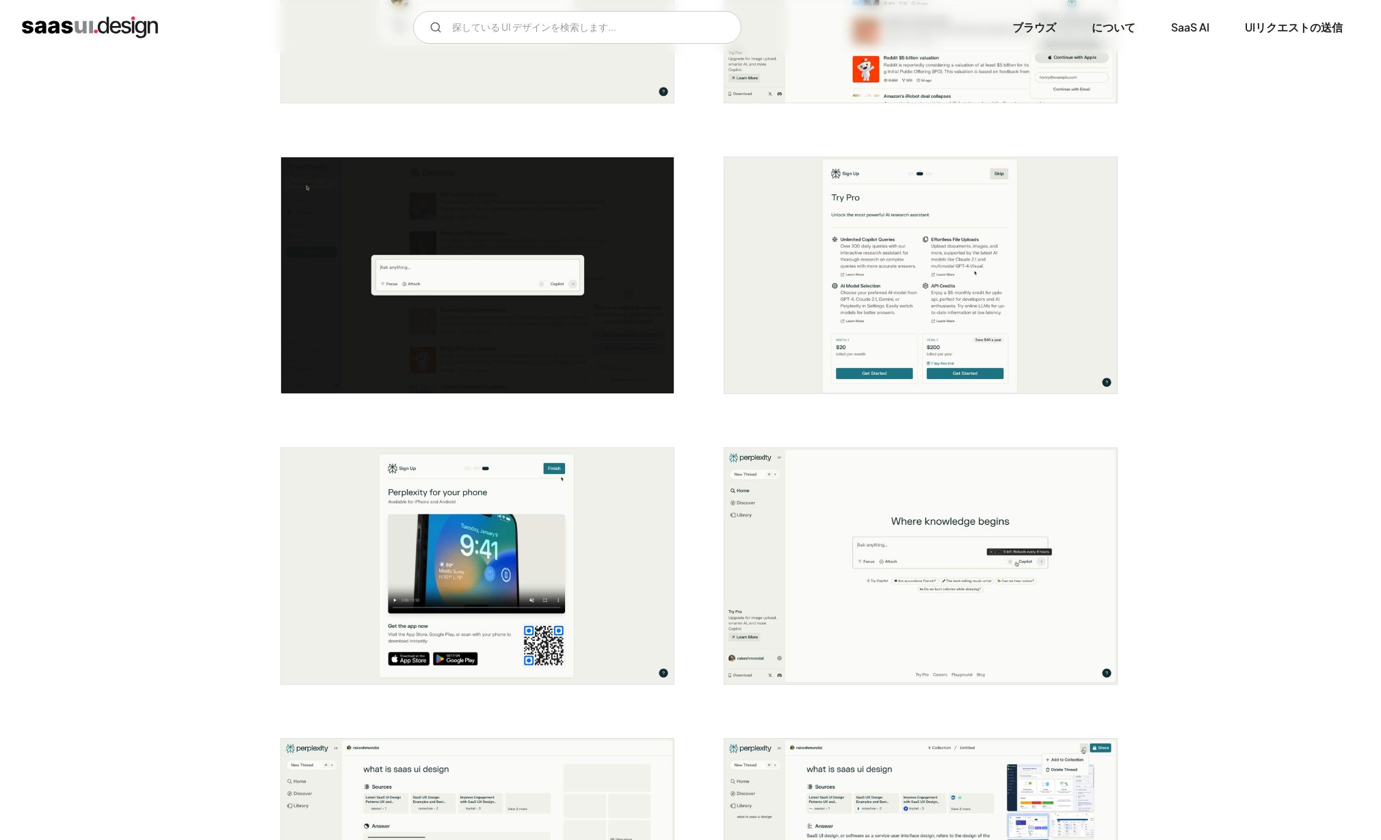
click at [896, 492] on img "ライトボックスを開く" at bounding box center [920, 566] width 393 height 236
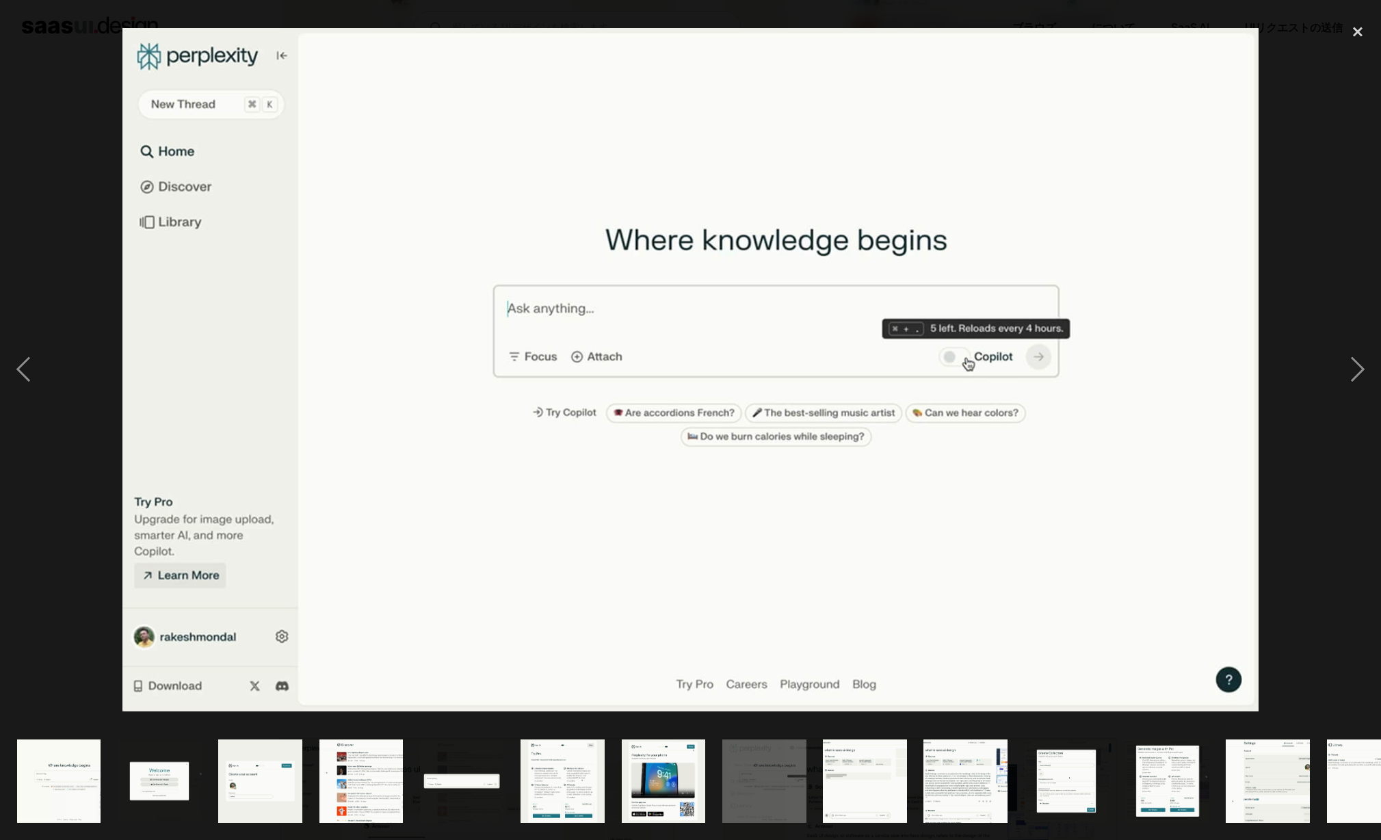
drag, startPoint x: 79, startPoint y: 293, endPoint x: 150, endPoint y: 304, distance: 72.7
click at [79, 293] on div at bounding box center [690, 370] width 1381 height 706
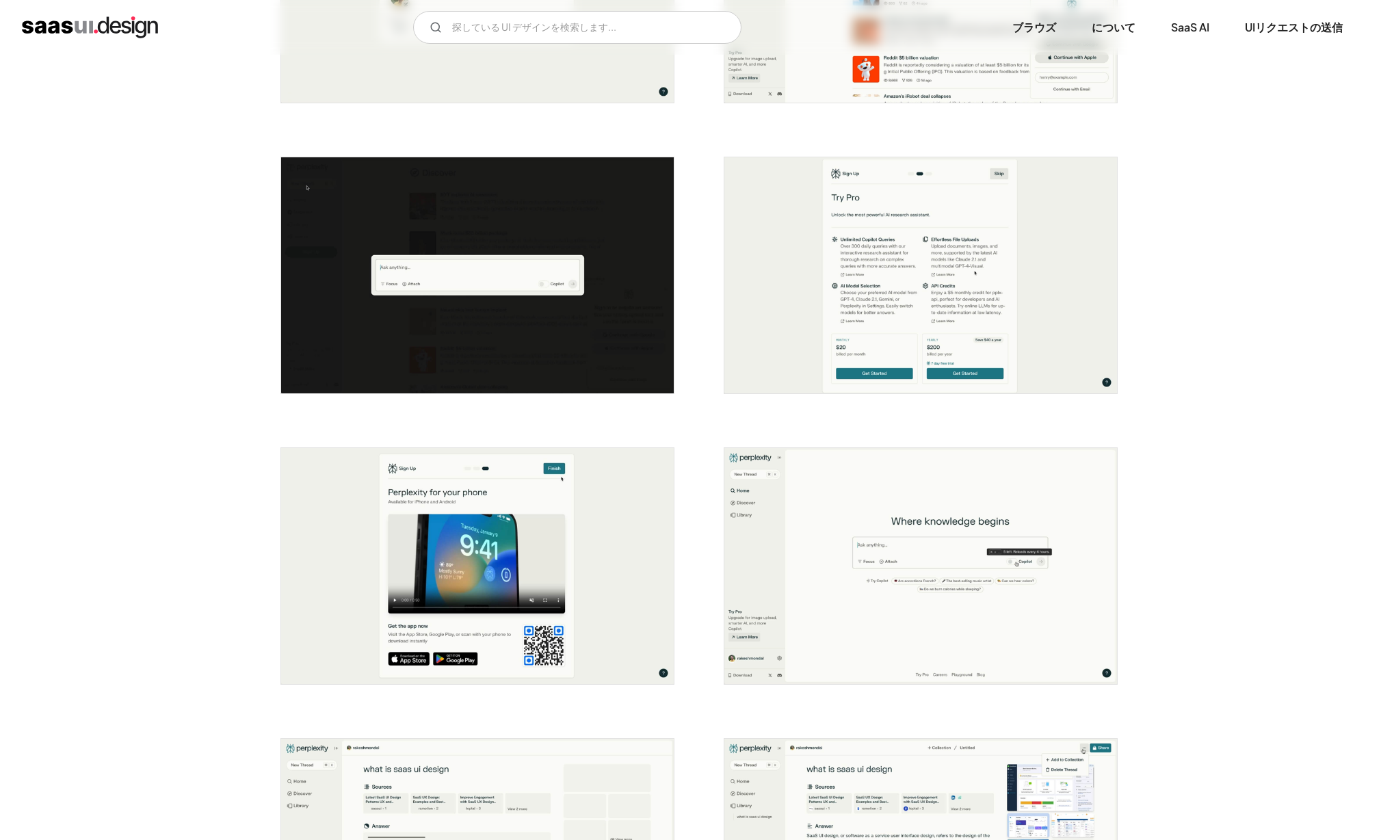
click at [103, 30] on img "家" at bounding box center [90, 27] width 136 height 22
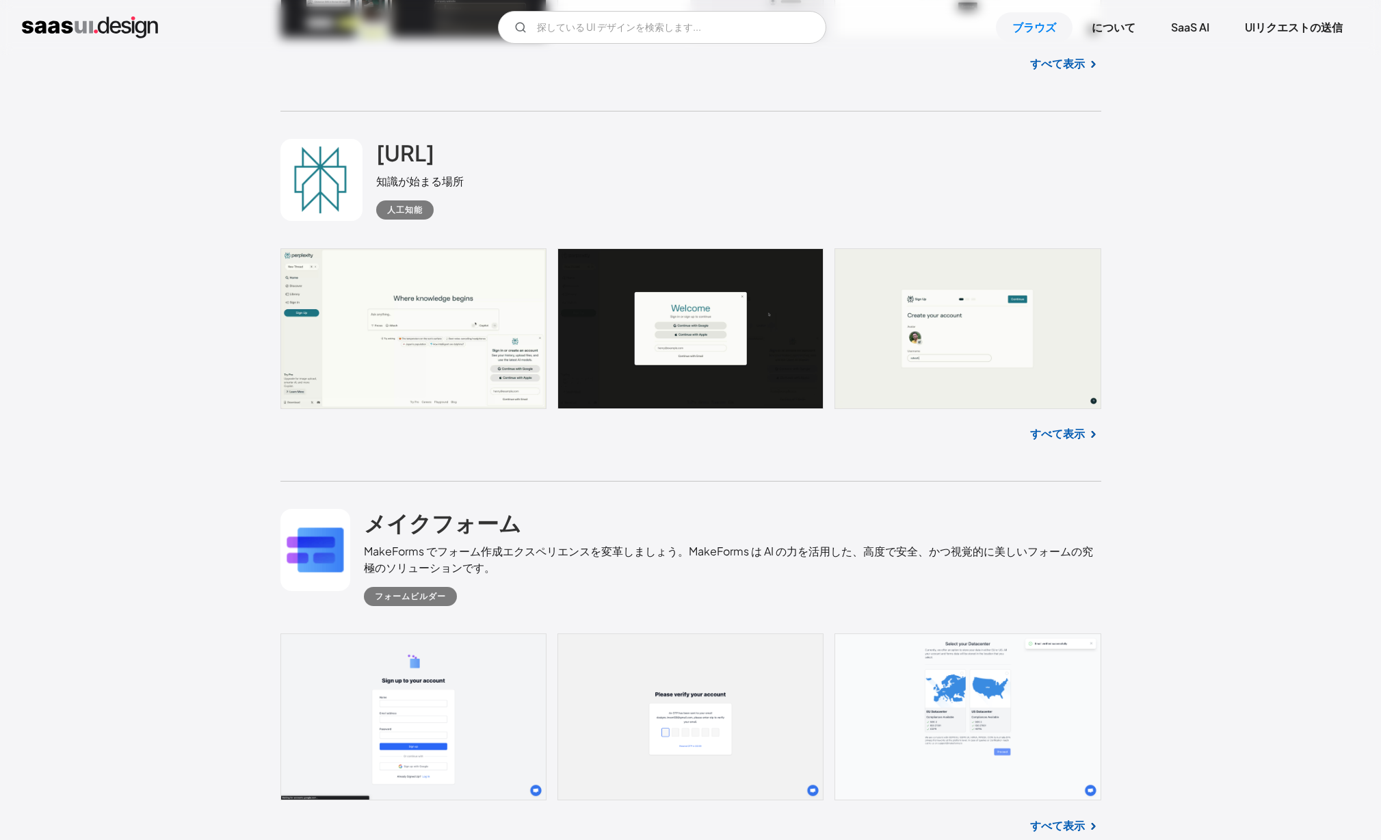
scroll to position [11291, 0]
